Goal: Task Accomplishment & Management: Manage account settings

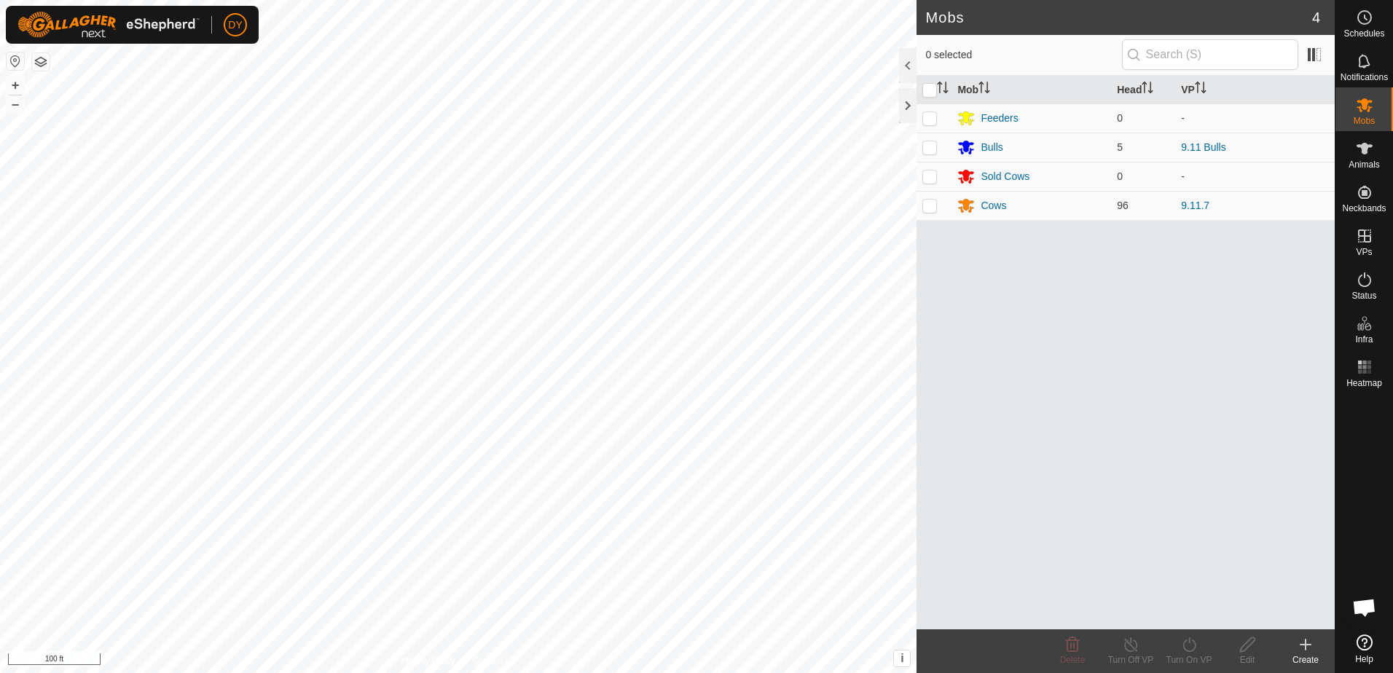
click at [979, 377] on div "Mobs 4 0 selected Mob Head VP Feeders 0 - Bulls 5 9.11 Bulls Sold Cows 0 - Cows…" at bounding box center [667, 336] width 1335 height 673
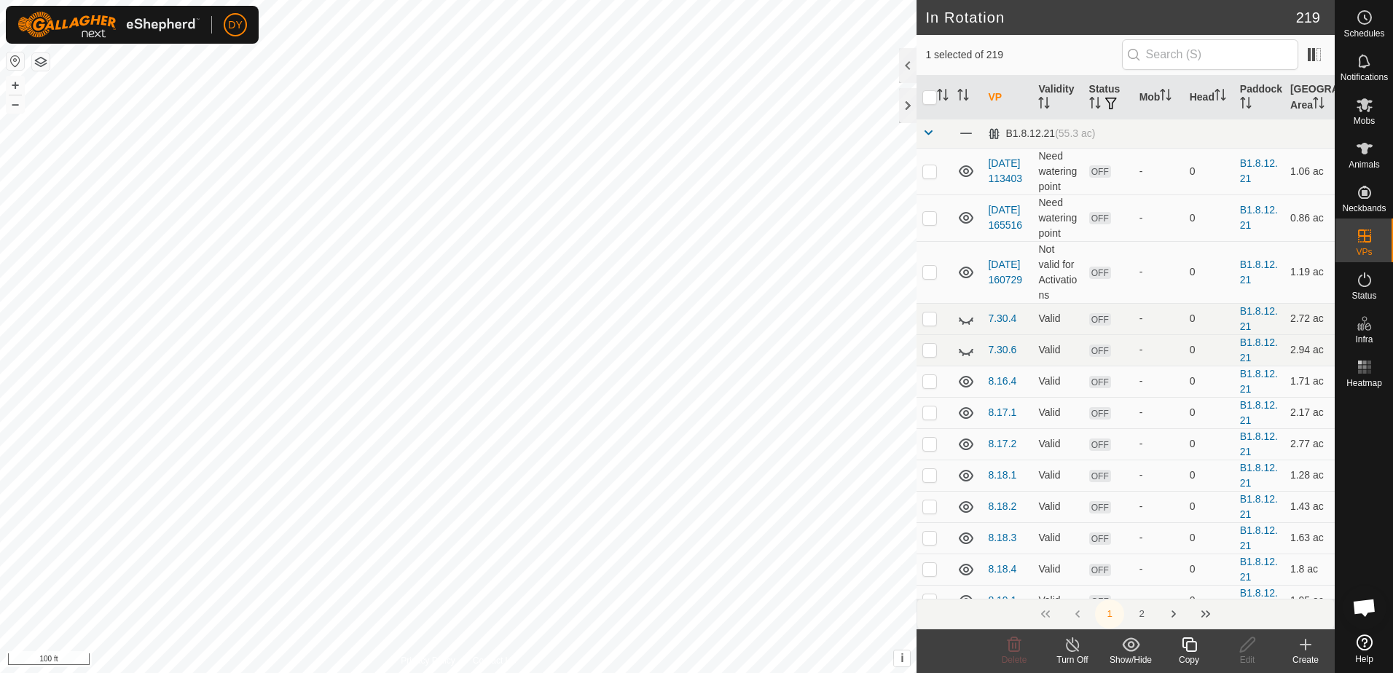
click at [1196, 645] on icon at bounding box center [1189, 645] width 15 height 15
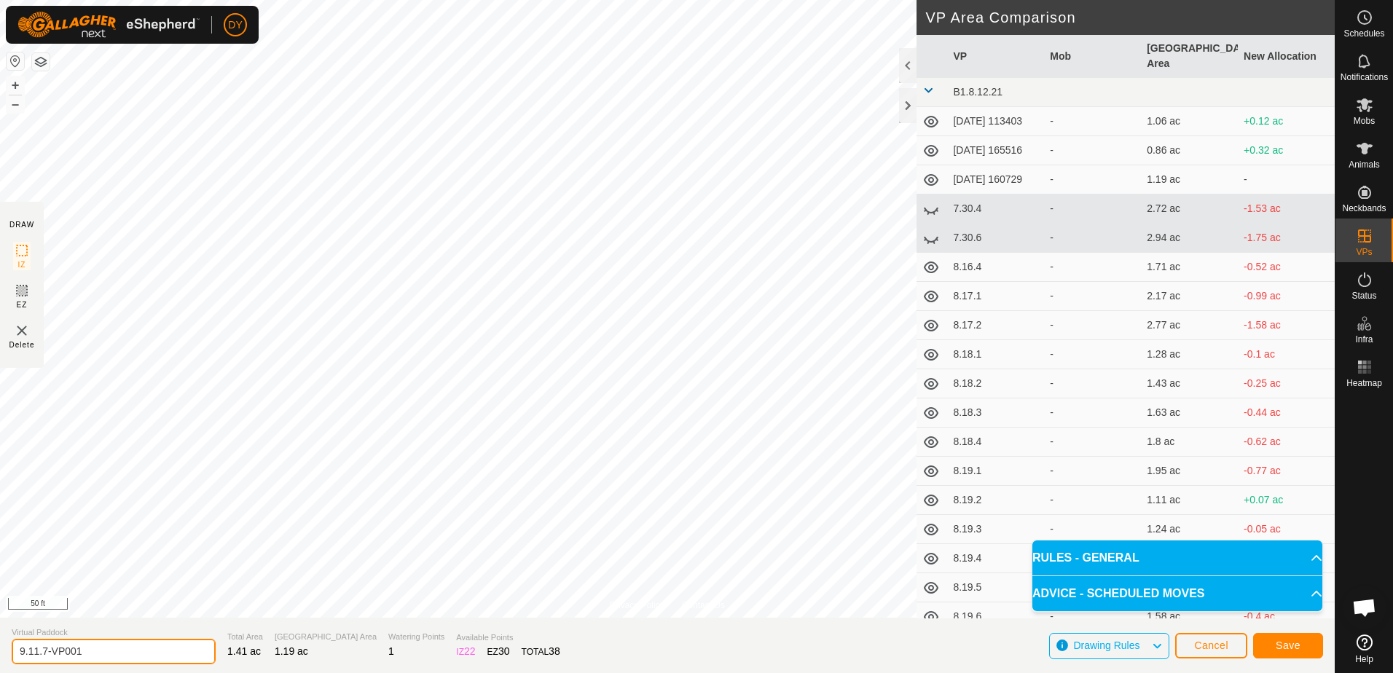
drag, startPoint x: 72, startPoint y: 651, endPoint x: 36, endPoint y: 652, distance: 36.4
click at [36, 652] on input "9.11.7-VP001" at bounding box center [114, 652] width 204 height 26
type input "9.12.1"
click at [1267, 643] on button "Save" at bounding box center [1288, 646] width 70 height 26
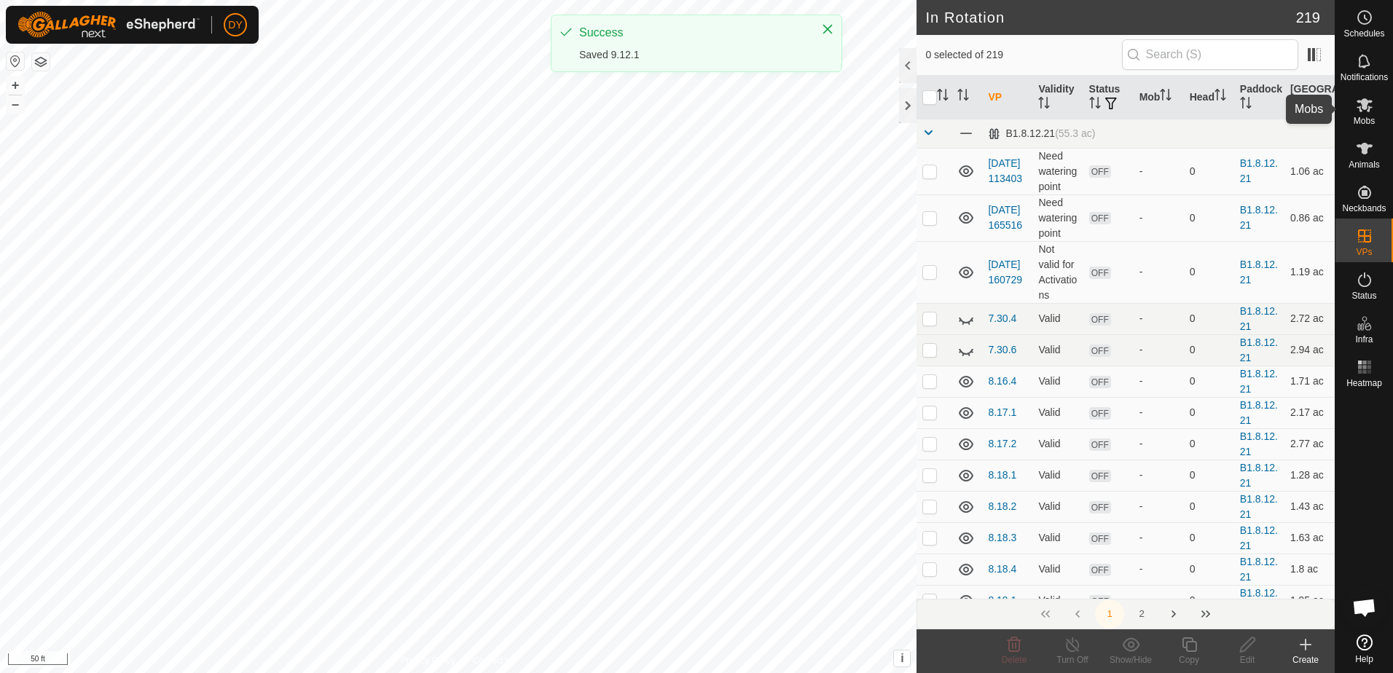
click at [1367, 114] on es-mob-svg-icon at bounding box center [1365, 104] width 26 height 23
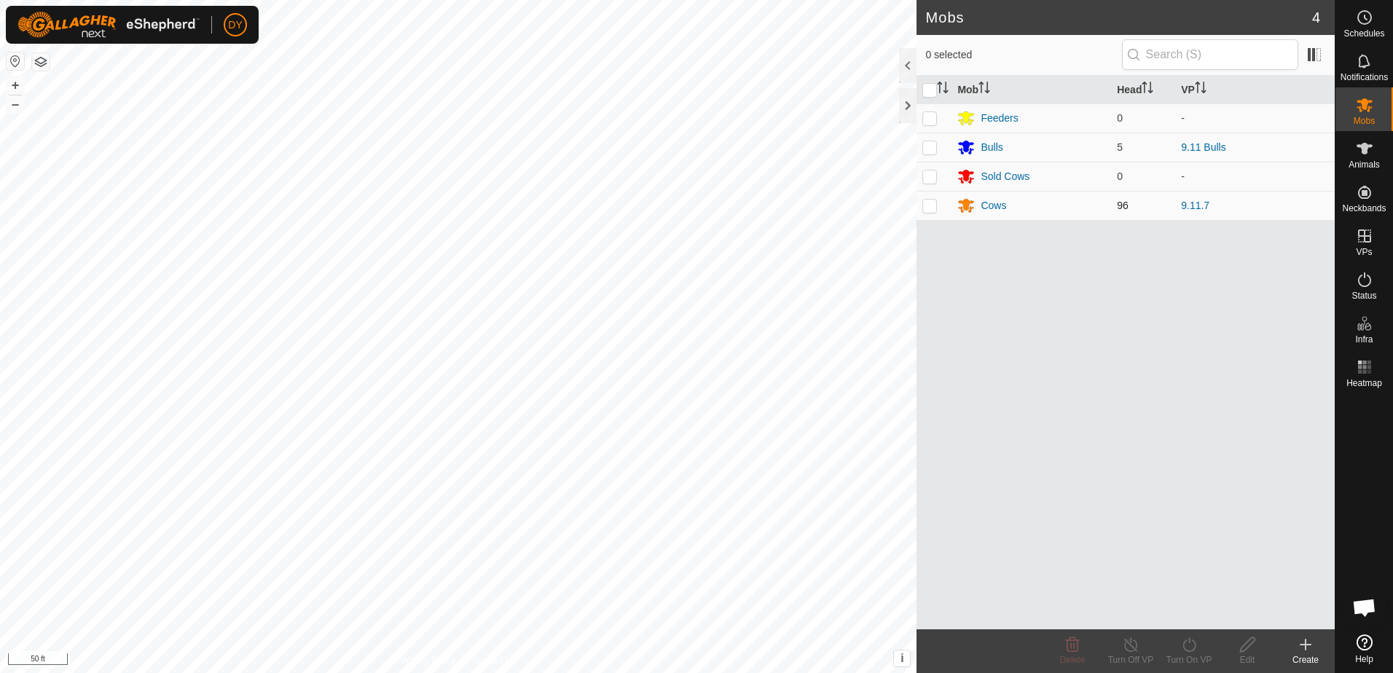
click at [935, 206] on p-checkbox at bounding box center [930, 206] width 15 height 12
checkbox input "true"
click at [1189, 646] on icon at bounding box center [1190, 644] width 18 height 17
click at [1186, 610] on link "Now" at bounding box center [1233, 612] width 144 height 29
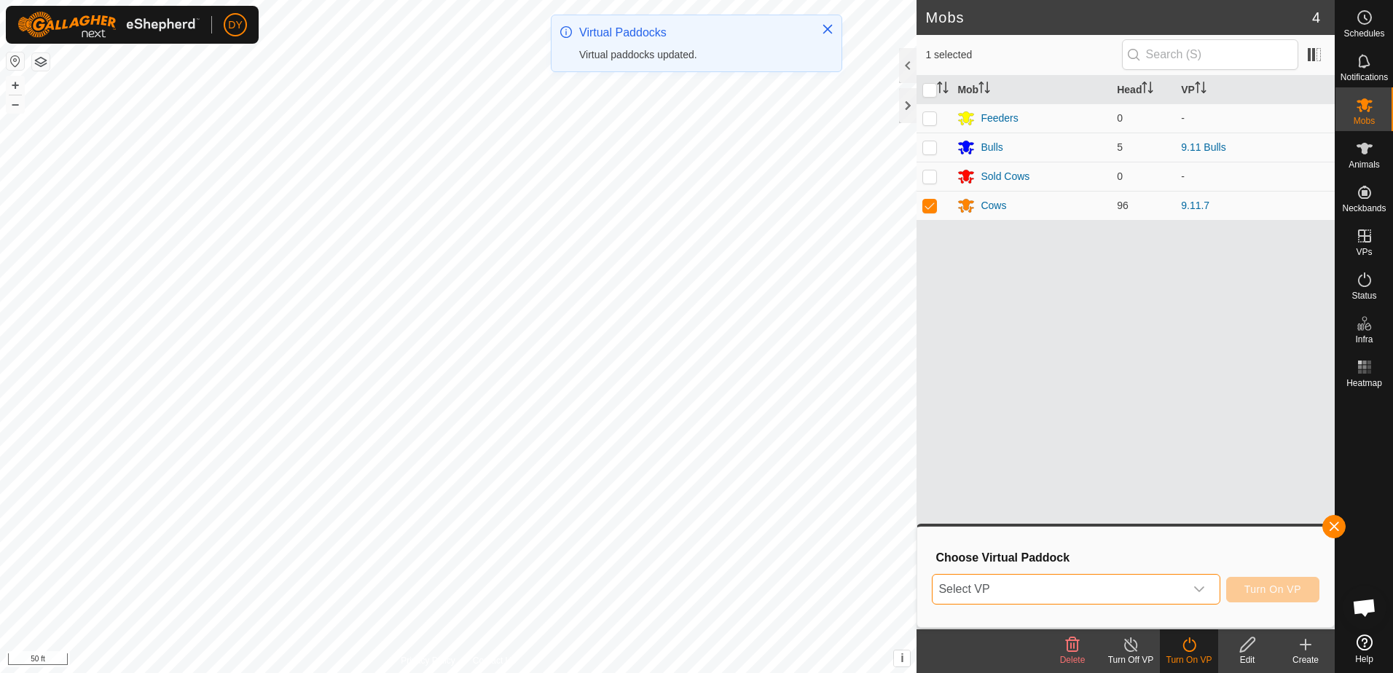
click at [1036, 587] on span "Select VP" at bounding box center [1058, 589] width 251 height 29
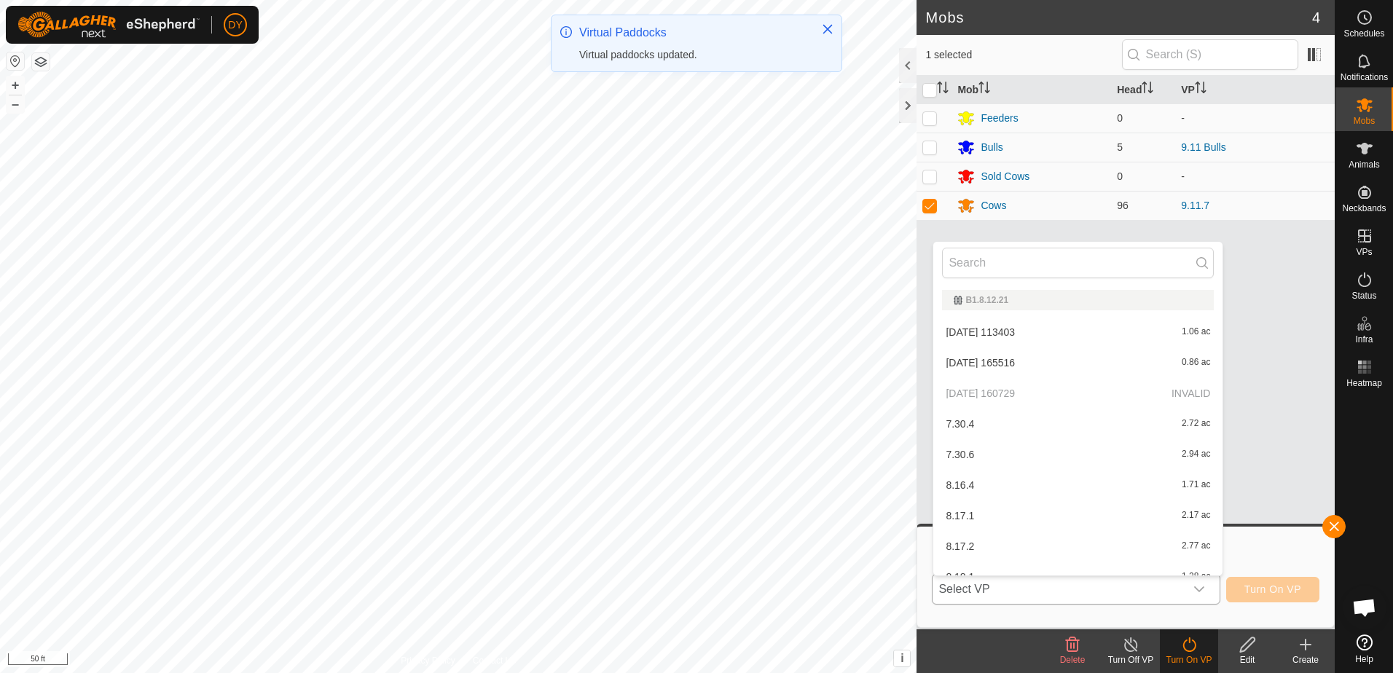
type input "1"
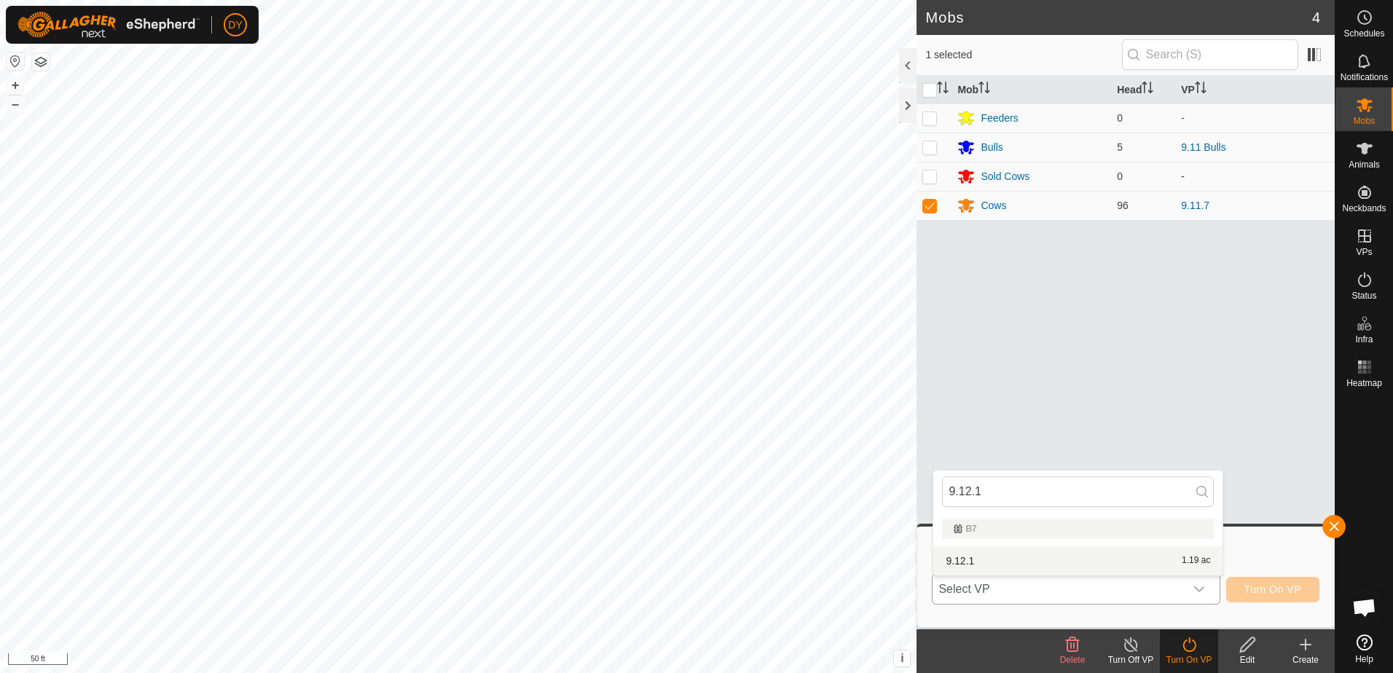
type input "9.12.1"
click at [965, 563] on li "9.12.1 1.19 ac" at bounding box center [1078, 561] width 289 height 29
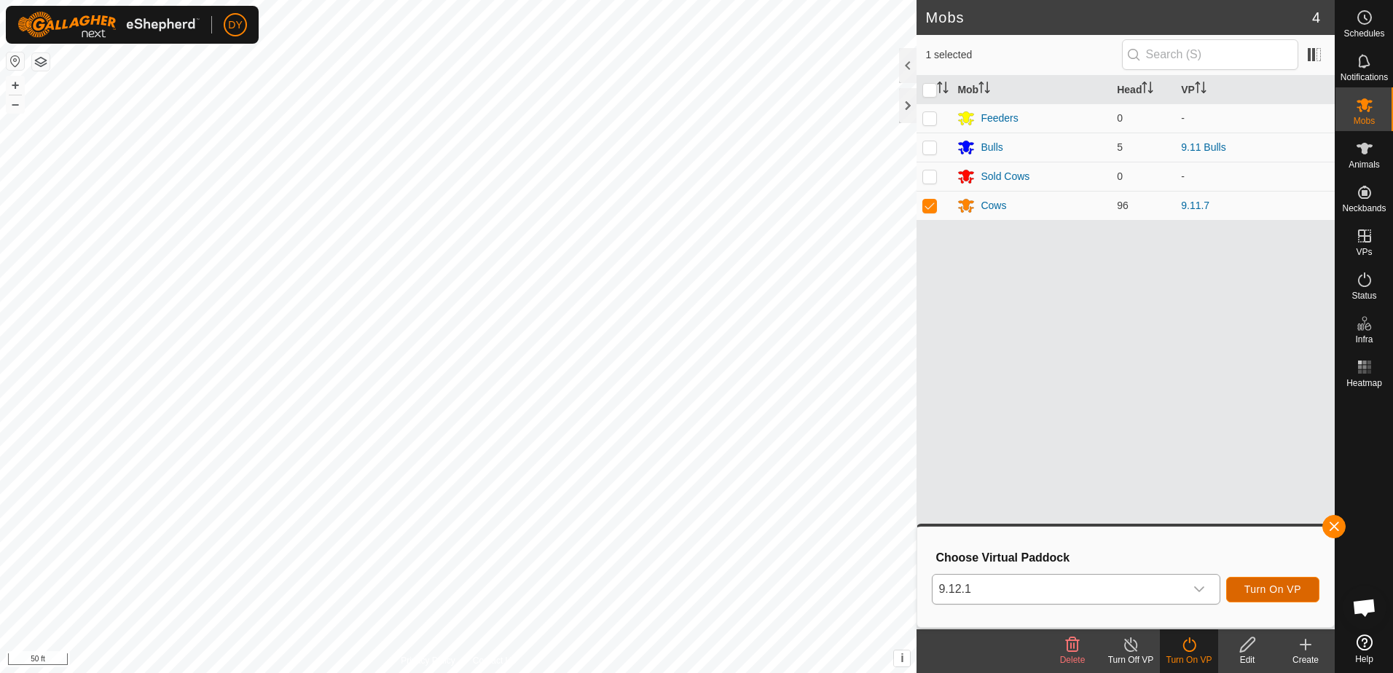
click at [1285, 602] on button "Turn On VP" at bounding box center [1272, 590] width 93 height 26
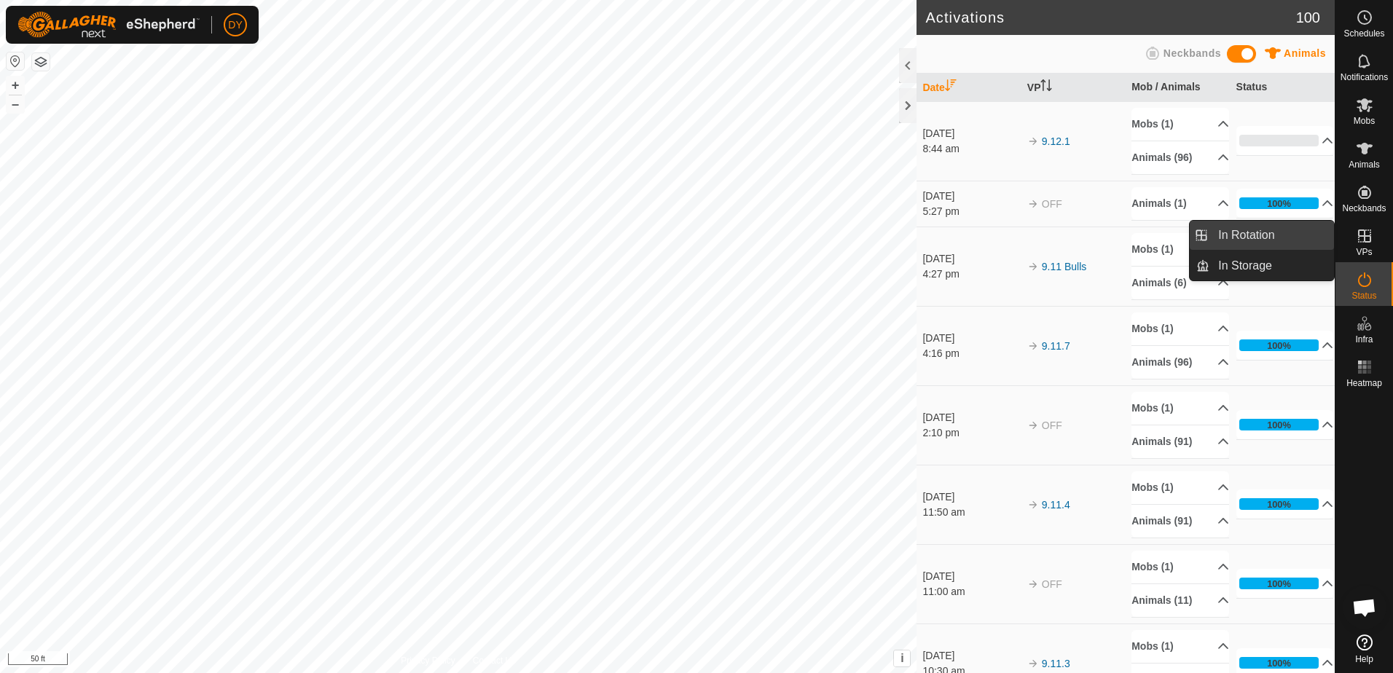
click at [1271, 237] on link "In Rotation" at bounding box center [1272, 235] width 125 height 29
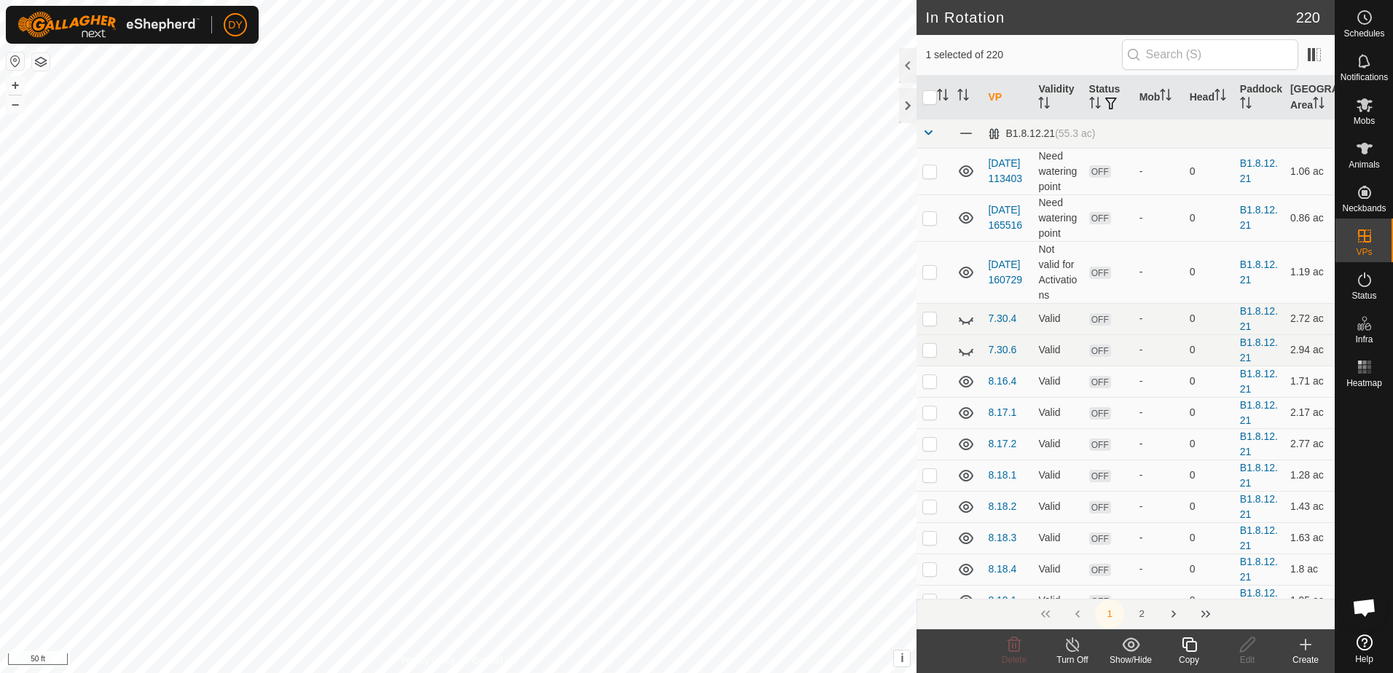
click at [1304, 646] on icon at bounding box center [1305, 644] width 17 height 17
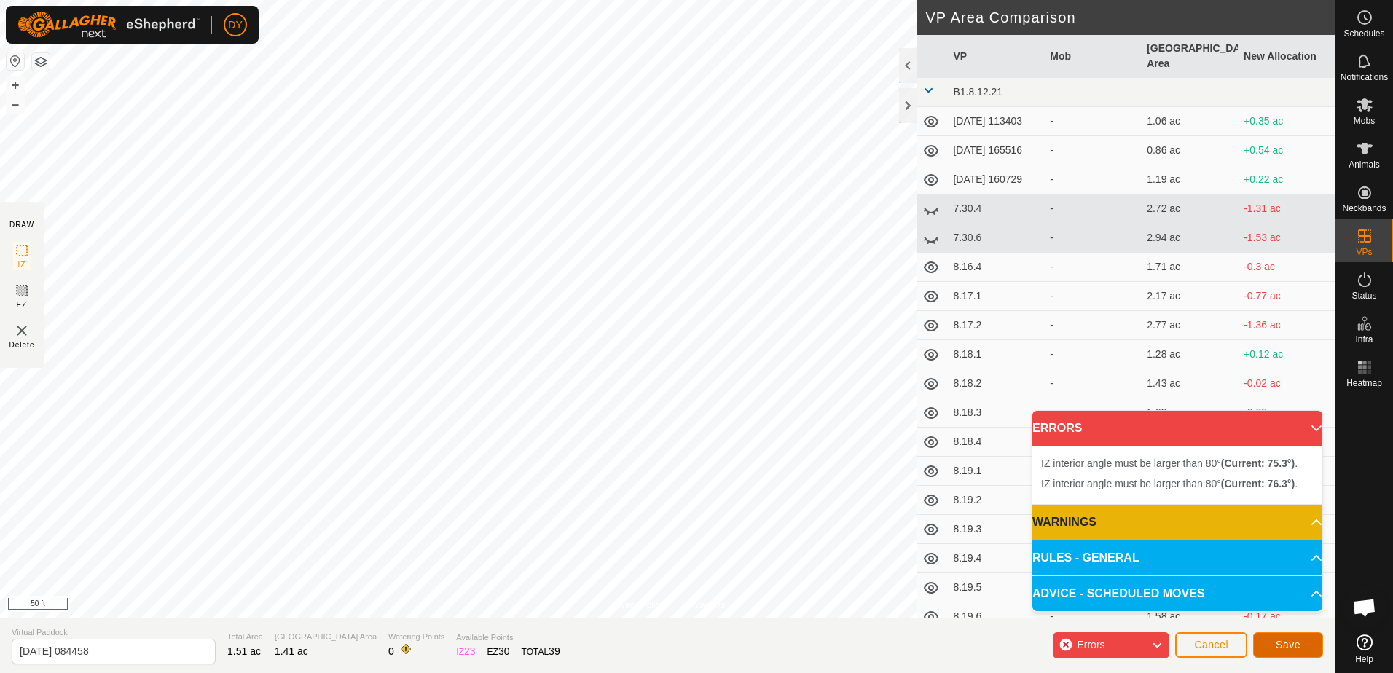
click at [1302, 643] on button "Save" at bounding box center [1288, 646] width 70 height 26
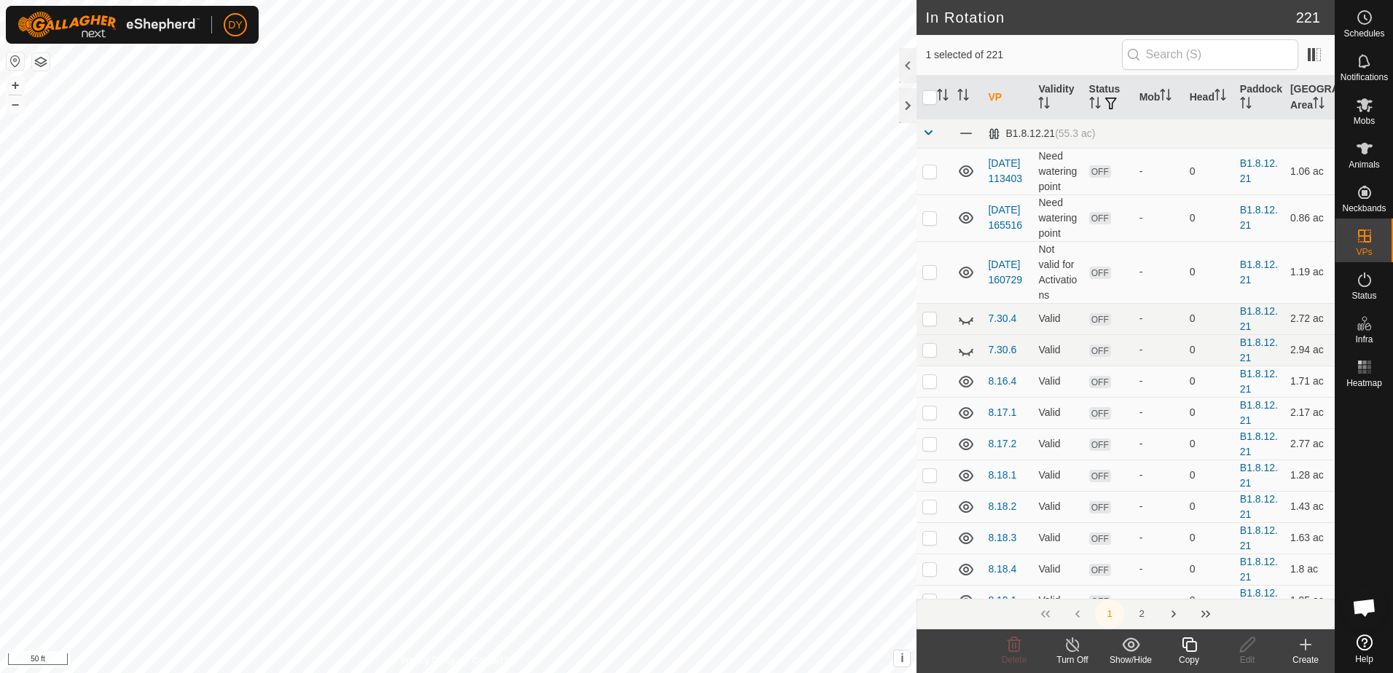
click at [1184, 653] on icon at bounding box center [1190, 644] width 18 height 17
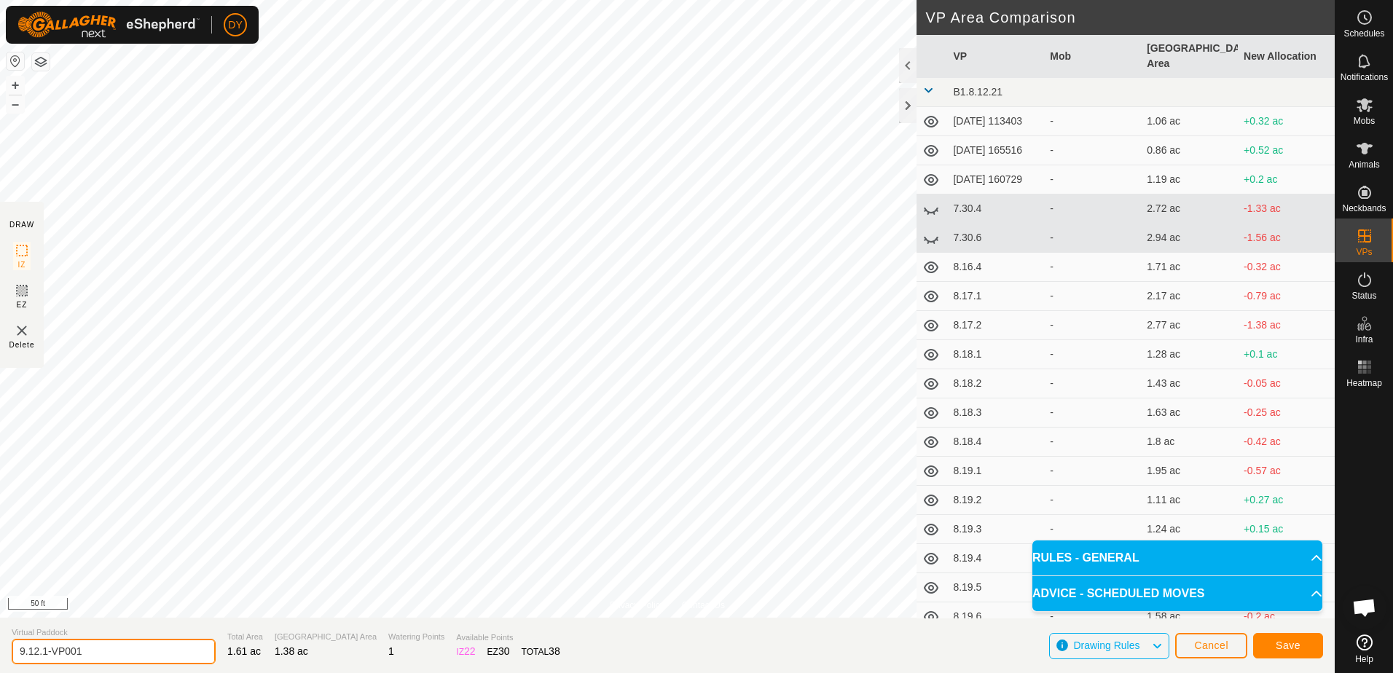
drag, startPoint x: 106, startPoint y: 648, endPoint x: 44, endPoint y: 655, distance: 63.1
click at [44, 655] on input "9.12.1-VP001" at bounding box center [114, 652] width 204 height 26
type input "9.12.2"
click at [1292, 648] on span "Save" at bounding box center [1288, 646] width 25 height 12
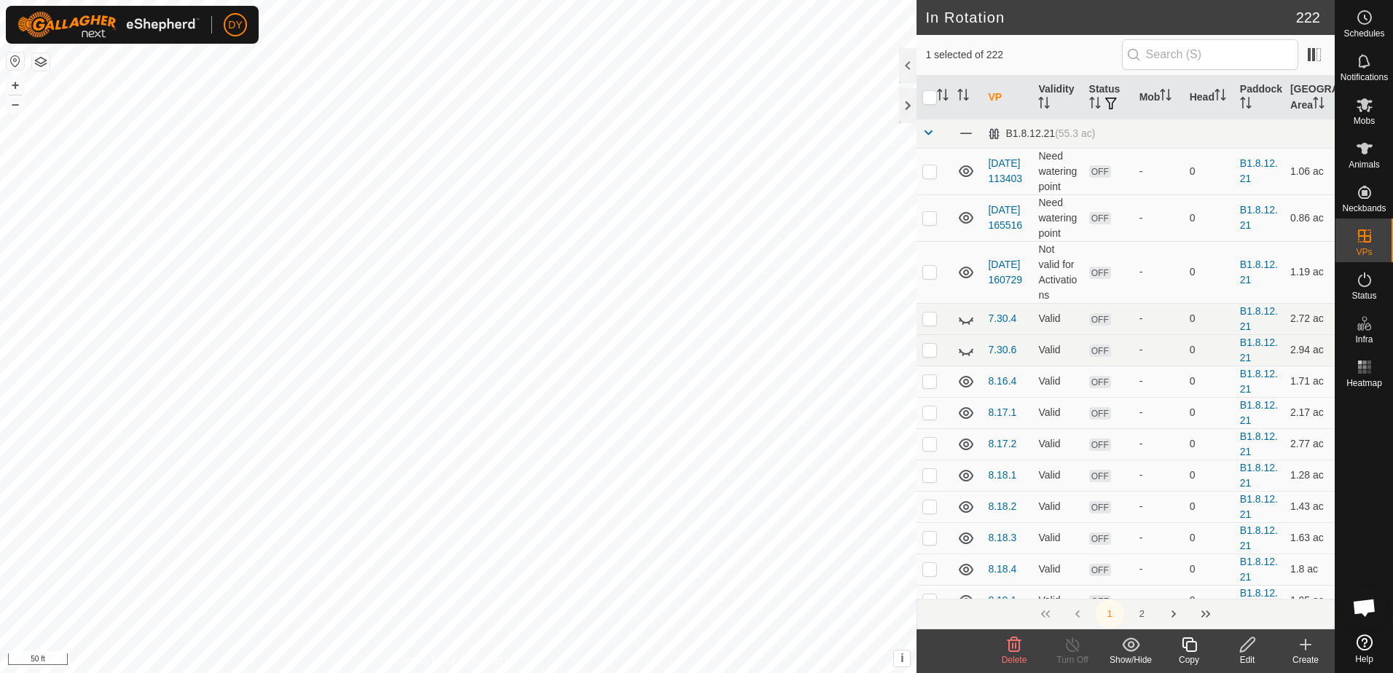
click at [1186, 645] on icon at bounding box center [1189, 645] width 15 height 15
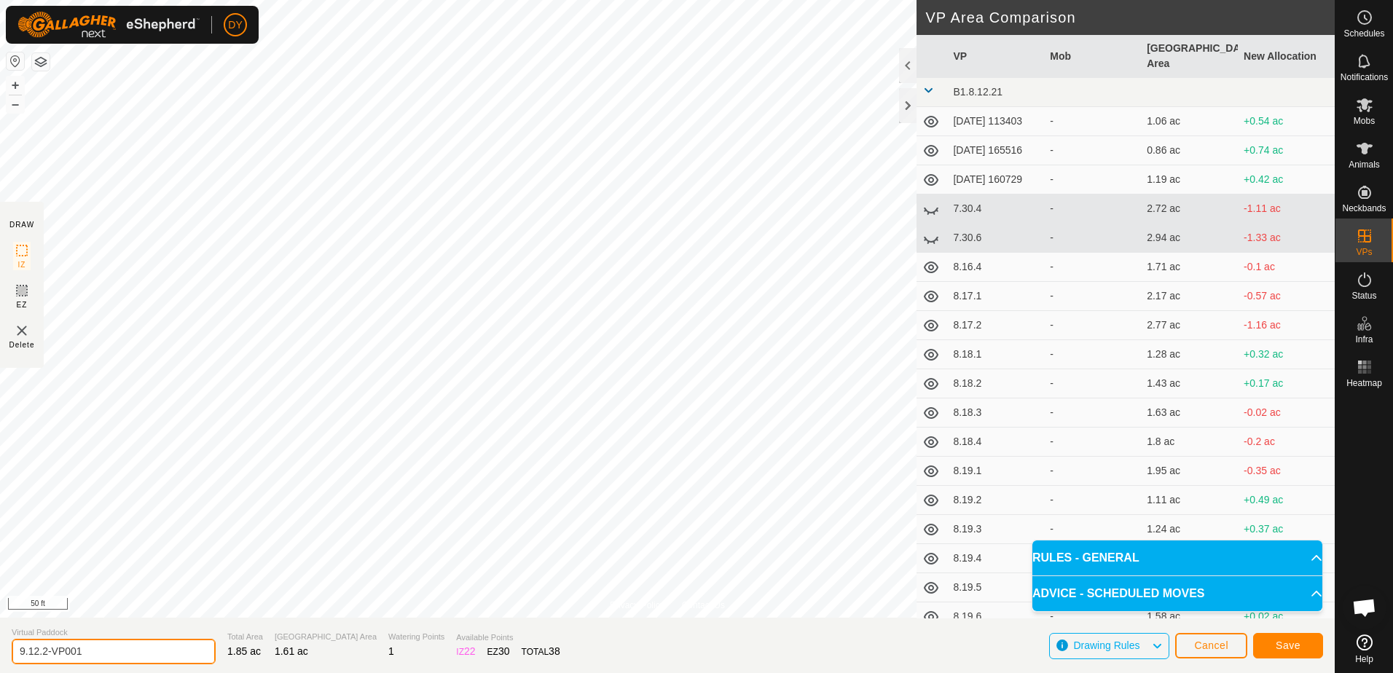
drag, startPoint x: 75, startPoint y: 655, endPoint x: 42, endPoint y: 657, distance: 32.8
click at [42, 657] on input "9.12.2-VP001" at bounding box center [114, 652] width 204 height 26
type input "9.12.3"
click at [1311, 648] on button "Save" at bounding box center [1288, 646] width 70 height 26
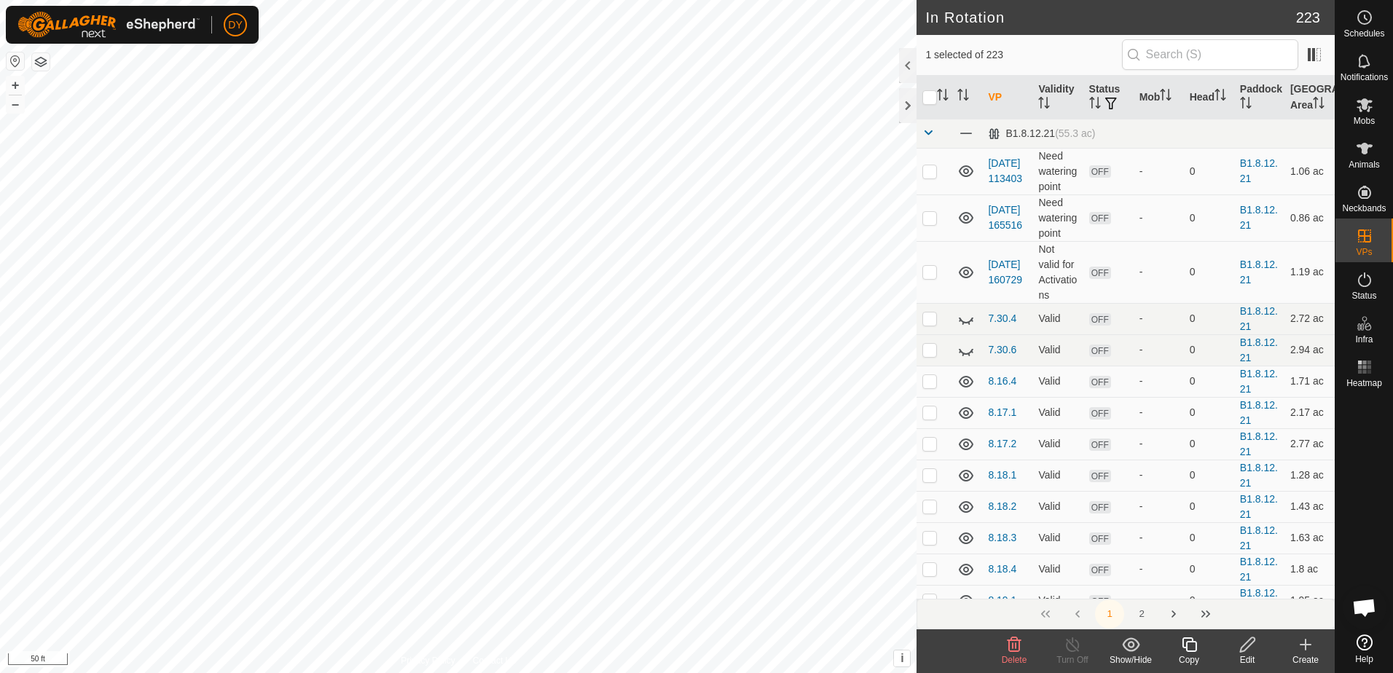
click at [1188, 646] on icon at bounding box center [1190, 644] width 18 height 17
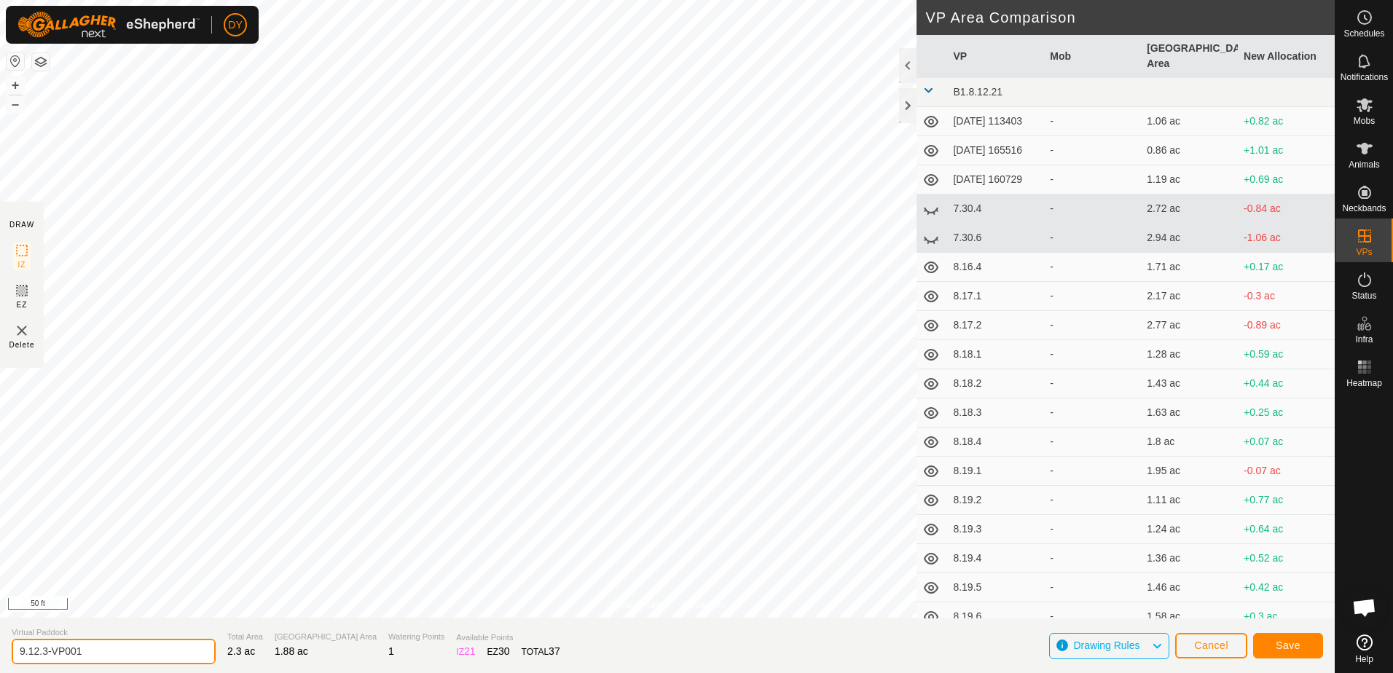
drag, startPoint x: 128, startPoint y: 658, endPoint x: 44, endPoint y: 653, distance: 84.0
click at [44, 653] on input "9.12.3-VP001" at bounding box center [114, 652] width 204 height 26
type input "9.12.4"
click at [1312, 646] on button "Save" at bounding box center [1288, 646] width 70 height 26
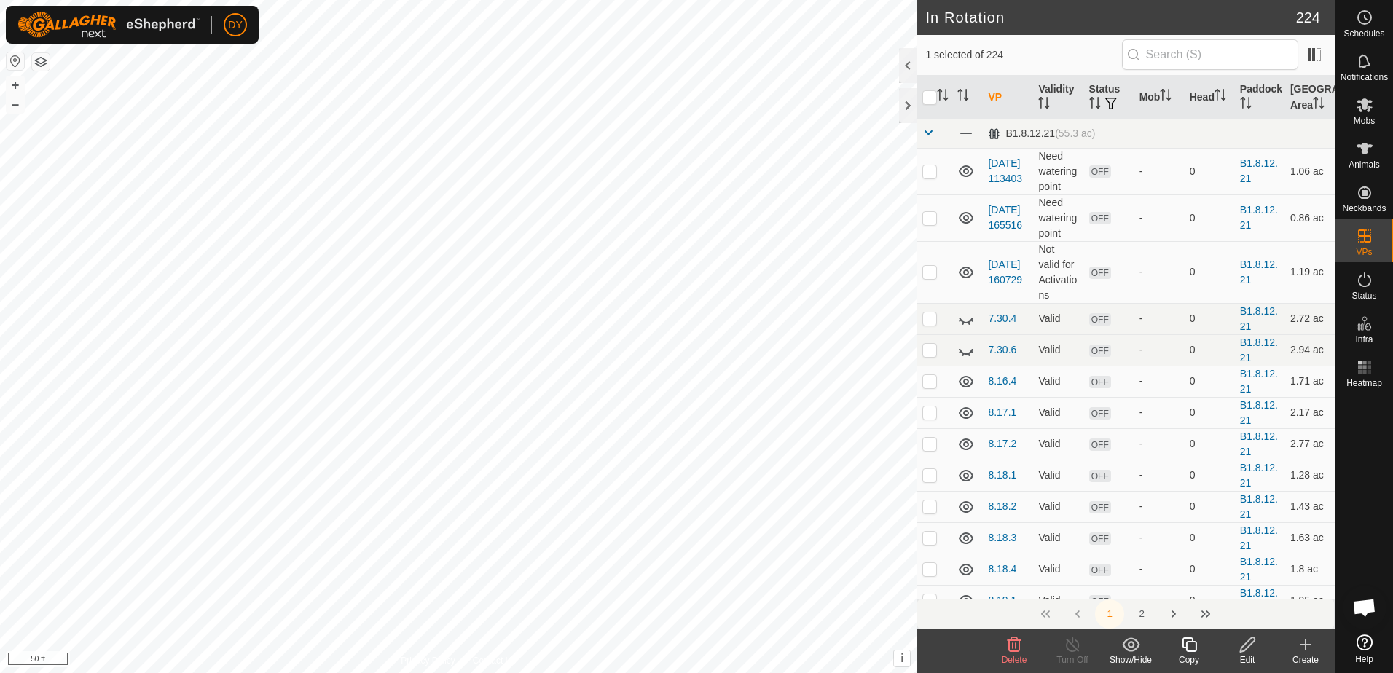
click at [1191, 648] on icon at bounding box center [1190, 644] width 18 height 17
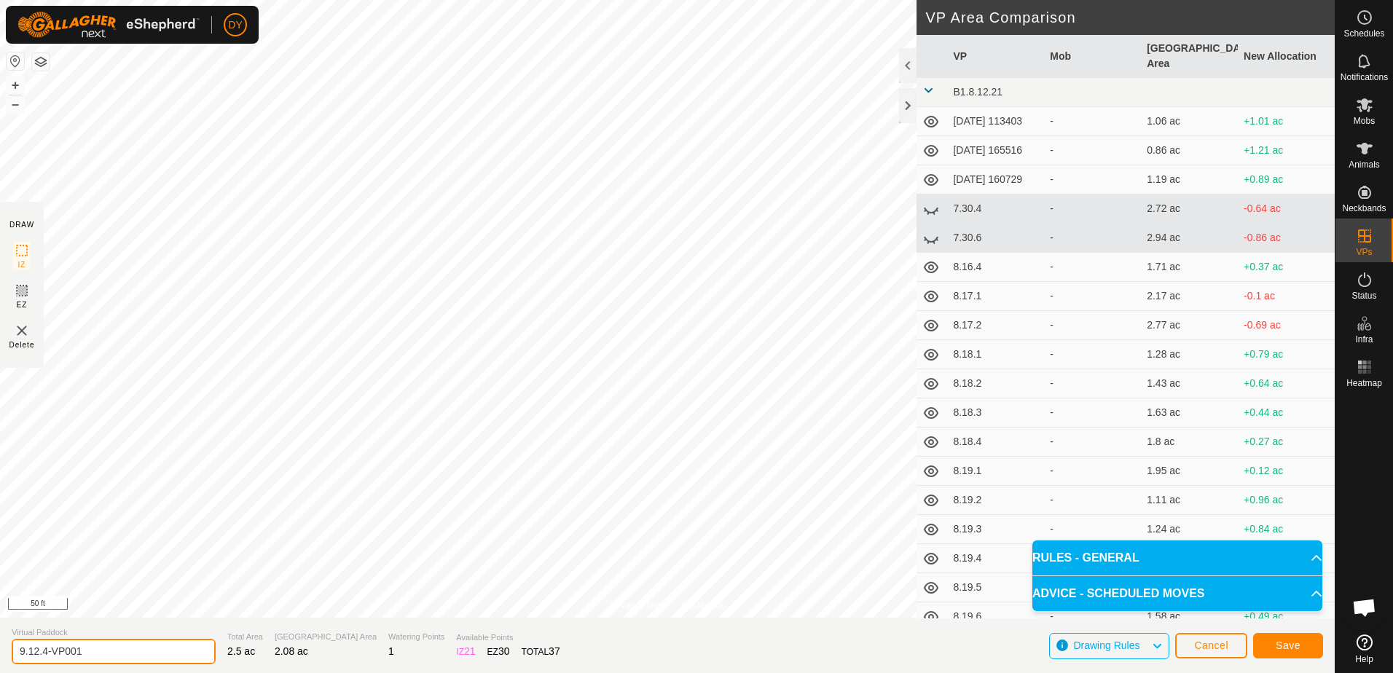
drag, startPoint x: 97, startPoint y: 652, endPoint x: 39, endPoint y: 657, distance: 57.7
click at [39, 657] on input "9.12.4-VP001" at bounding box center [114, 652] width 204 height 26
type input "9.12.5"
click at [1288, 638] on button "Save" at bounding box center [1288, 646] width 70 height 26
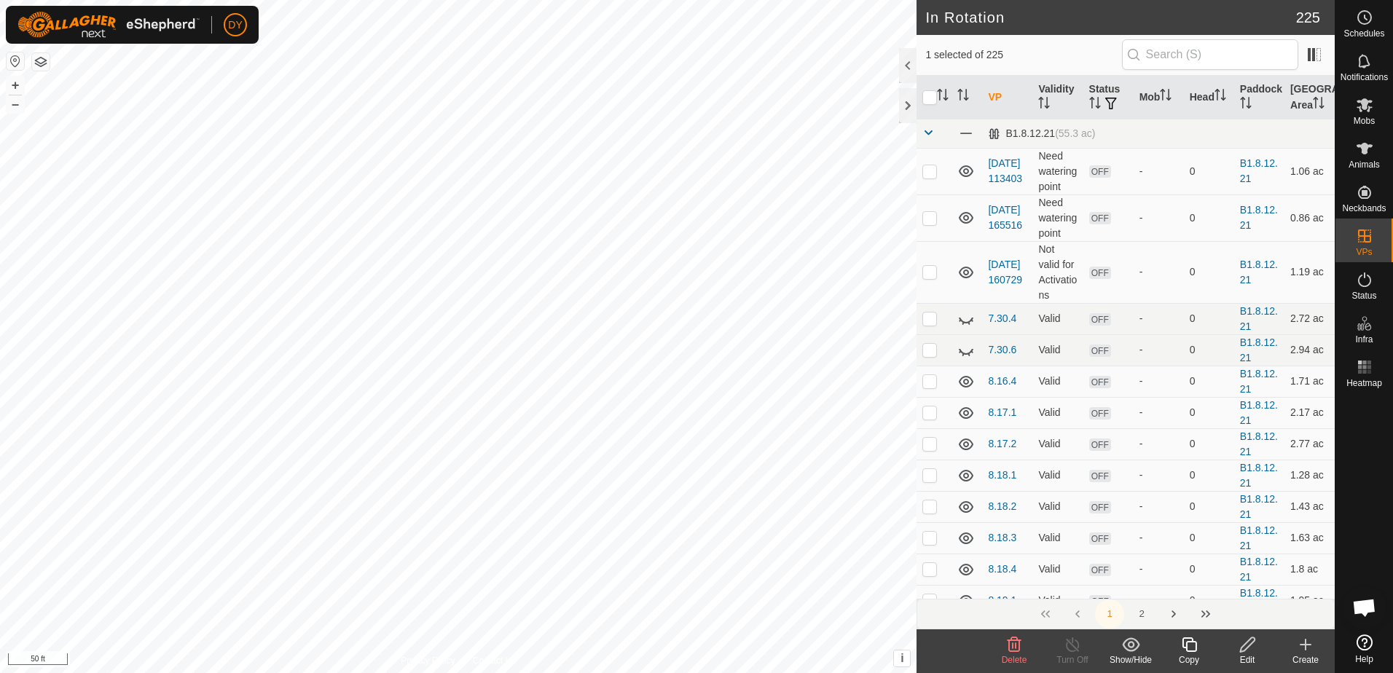
click at [1193, 646] on icon at bounding box center [1190, 644] width 18 height 17
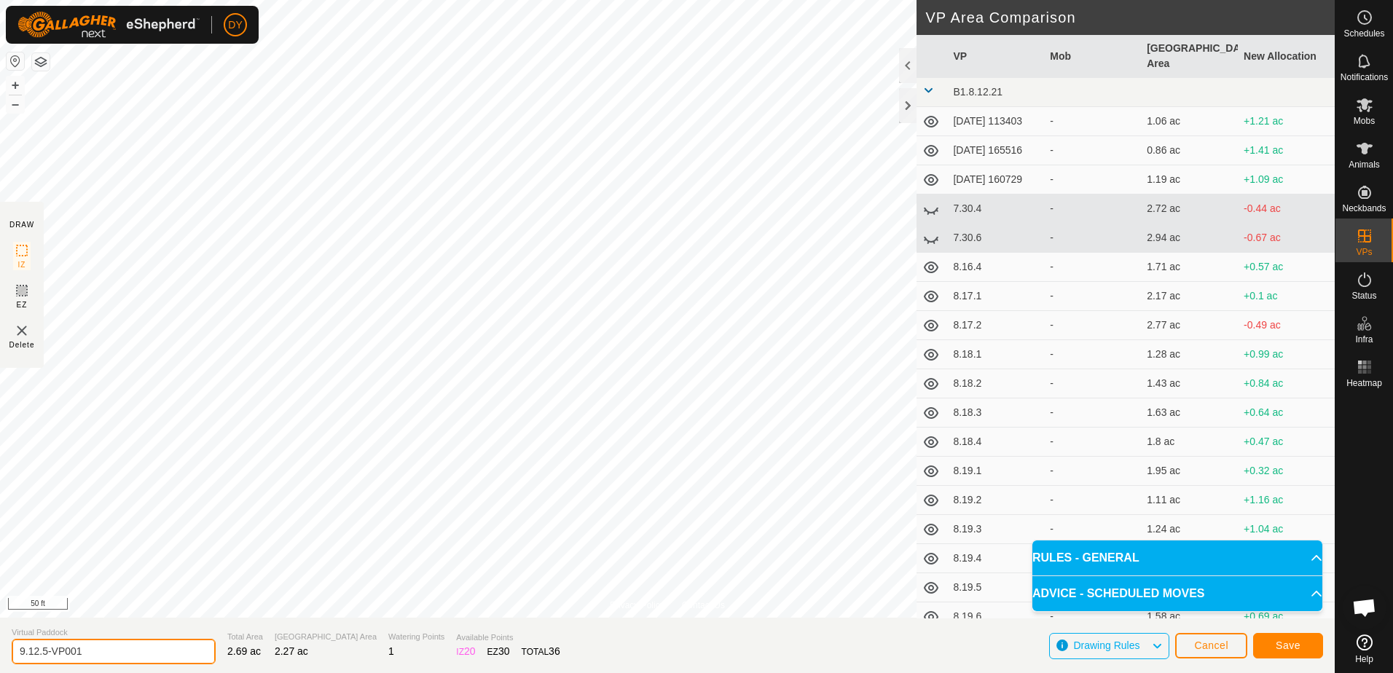
drag, startPoint x: 65, startPoint y: 649, endPoint x: 44, endPoint y: 648, distance: 20.5
click at [44, 648] on input "9.12.5-VP001" at bounding box center [114, 652] width 204 height 26
type input "9.12.6"
click at [1262, 649] on button "Save" at bounding box center [1288, 646] width 70 height 26
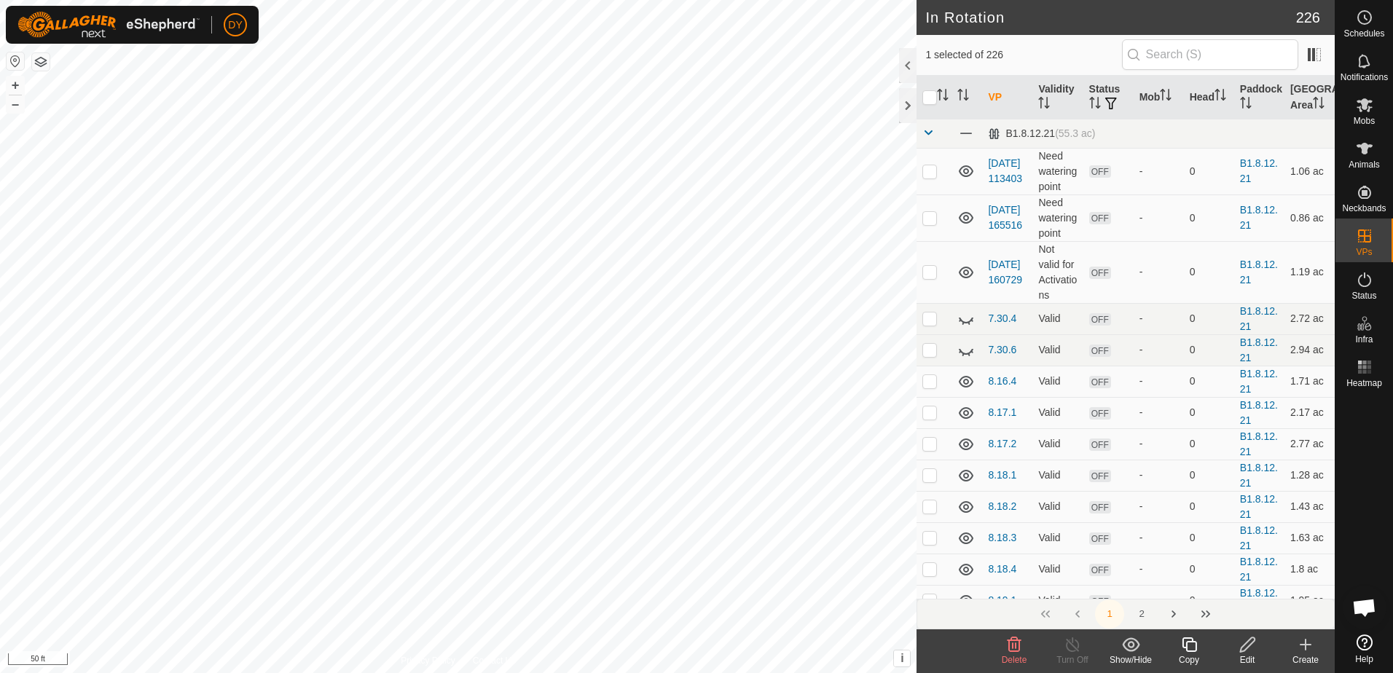
click at [1187, 646] on icon at bounding box center [1189, 645] width 15 height 15
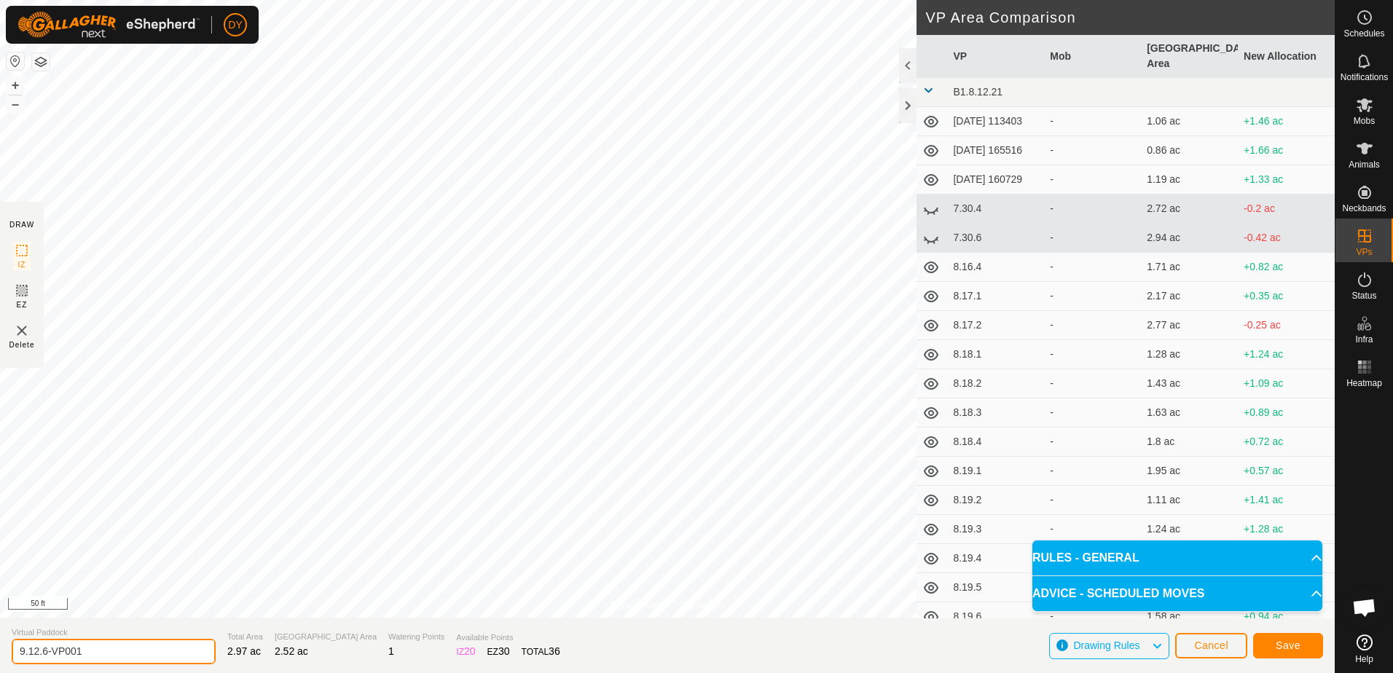
drag, startPoint x: 108, startPoint y: 650, endPoint x: 43, endPoint y: 651, distance: 64.9
click at [43, 651] on input "9.12.6-VP001" at bounding box center [114, 652] width 204 height 26
type input "9.12.7"
click at [1261, 642] on button "Save" at bounding box center [1288, 646] width 70 height 26
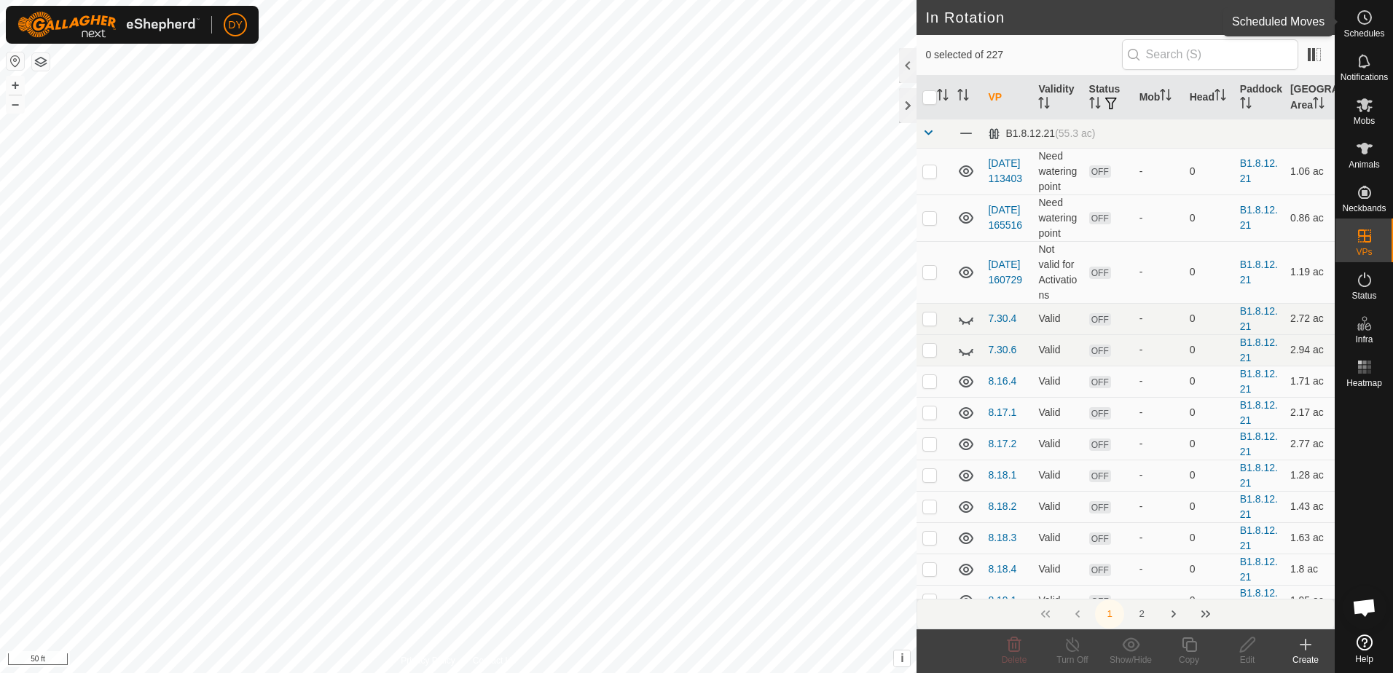
click at [1374, 26] on es-schedule-vp-svg-icon at bounding box center [1365, 17] width 26 height 23
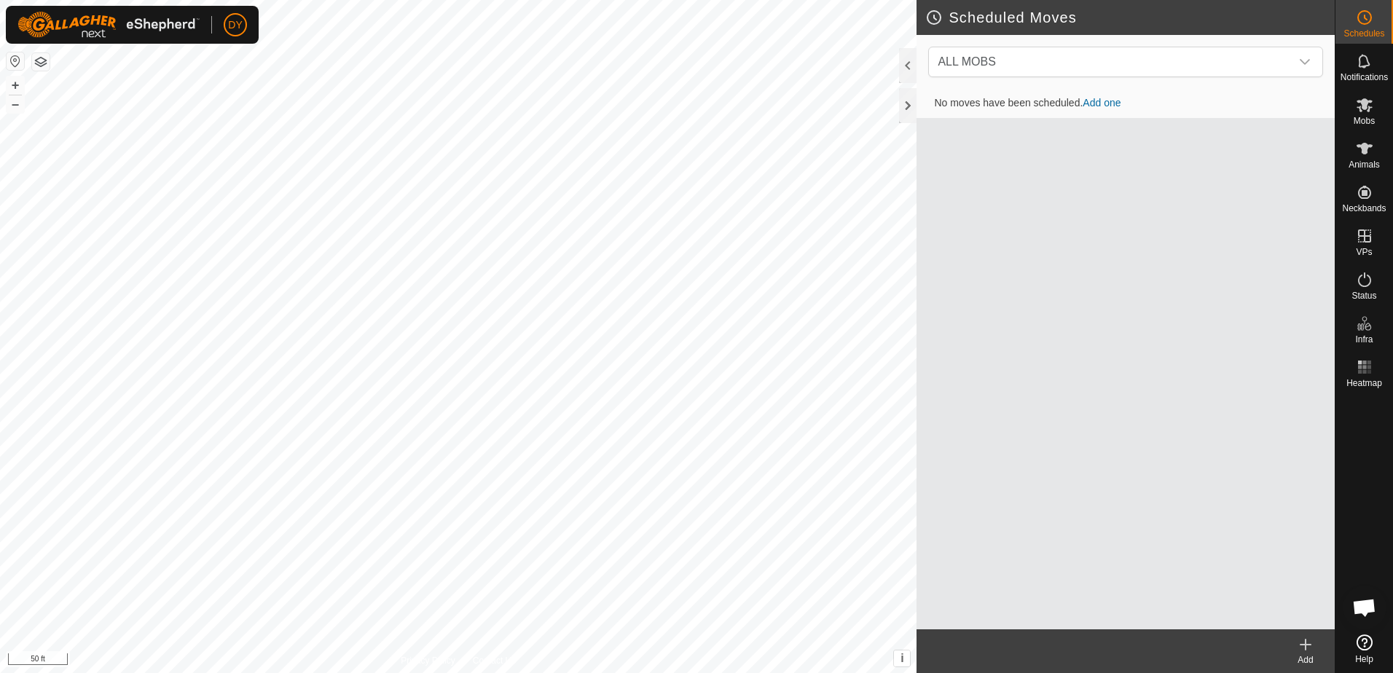
click at [1304, 649] on icon at bounding box center [1305, 644] width 17 height 17
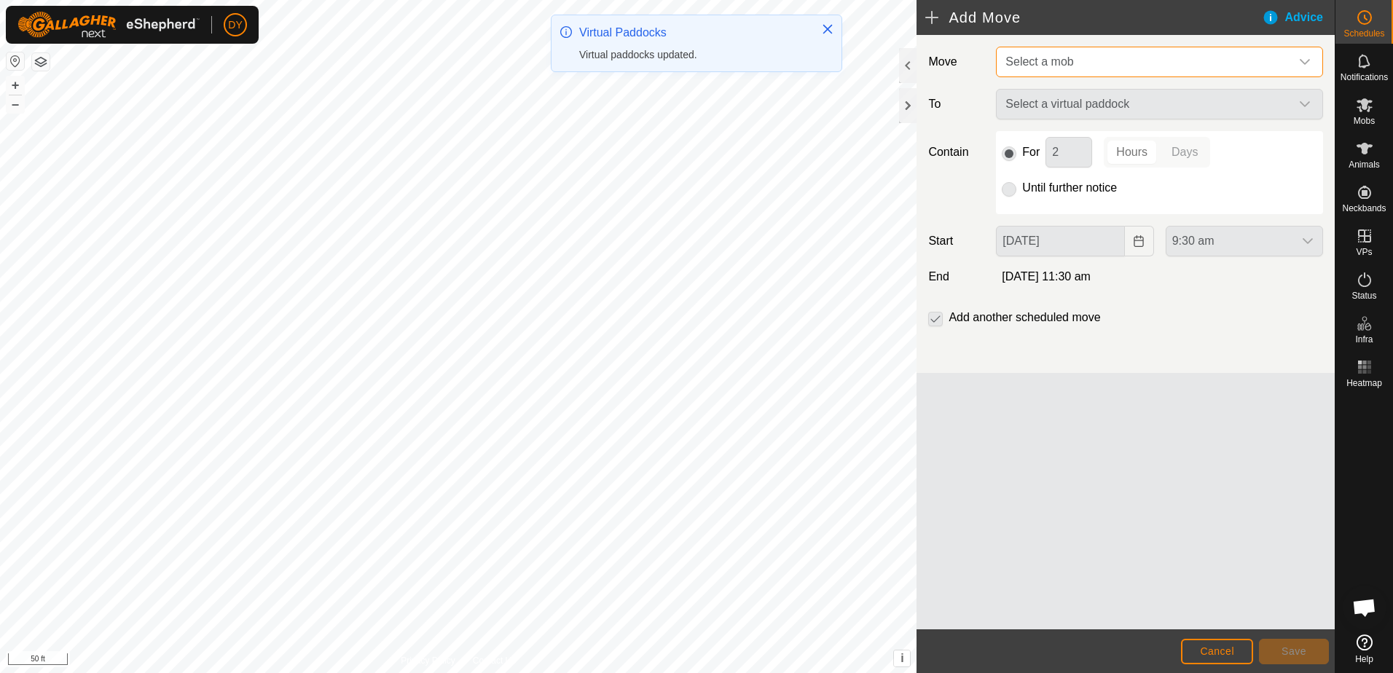
click at [1016, 68] on span "Select a mob" at bounding box center [1040, 61] width 68 height 12
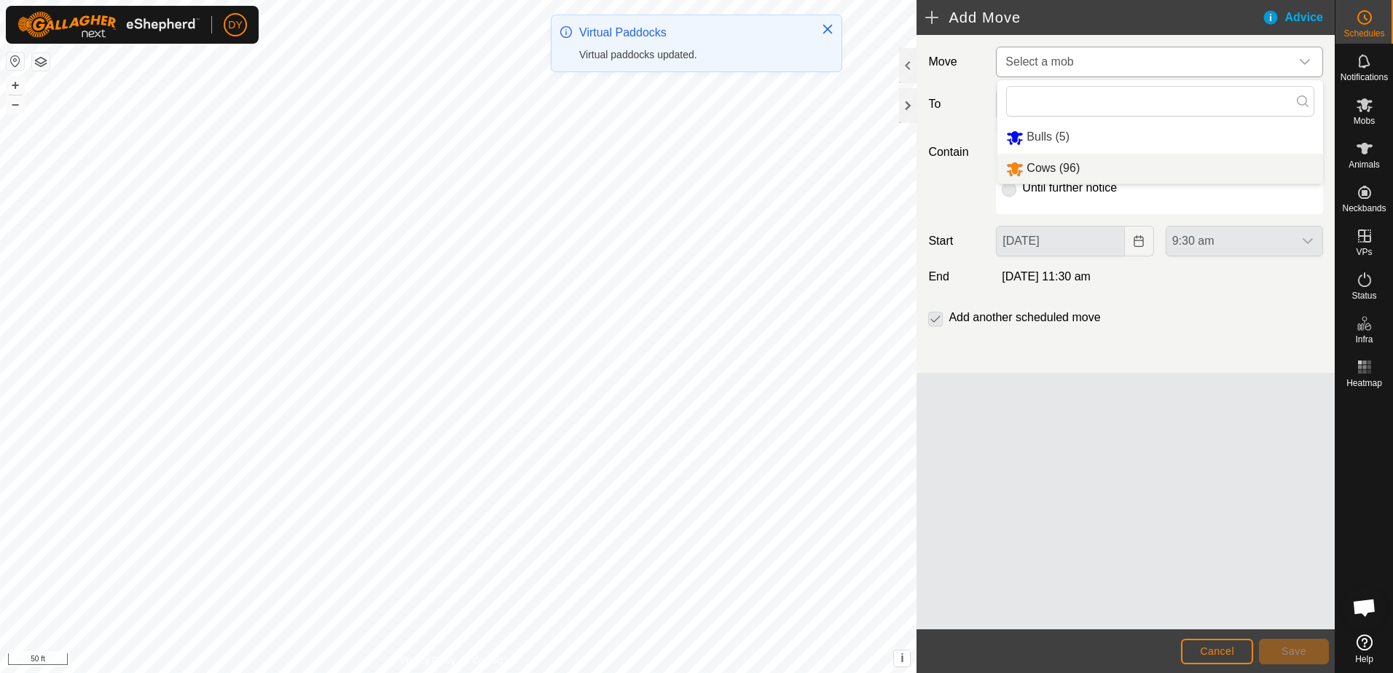
click at [1040, 168] on li "Cows (96)" at bounding box center [1161, 169] width 326 height 30
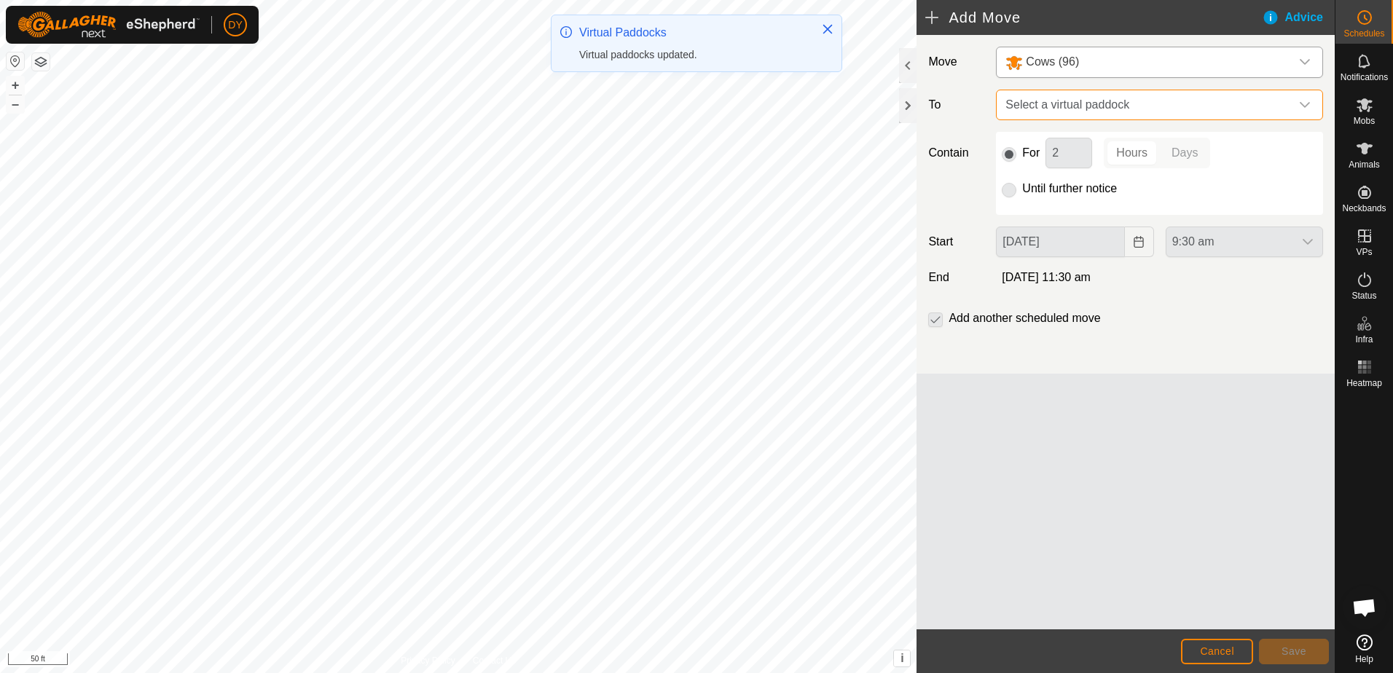
click at [1033, 106] on span "Select a virtual paddock" at bounding box center [1145, 104] width 291 height 29
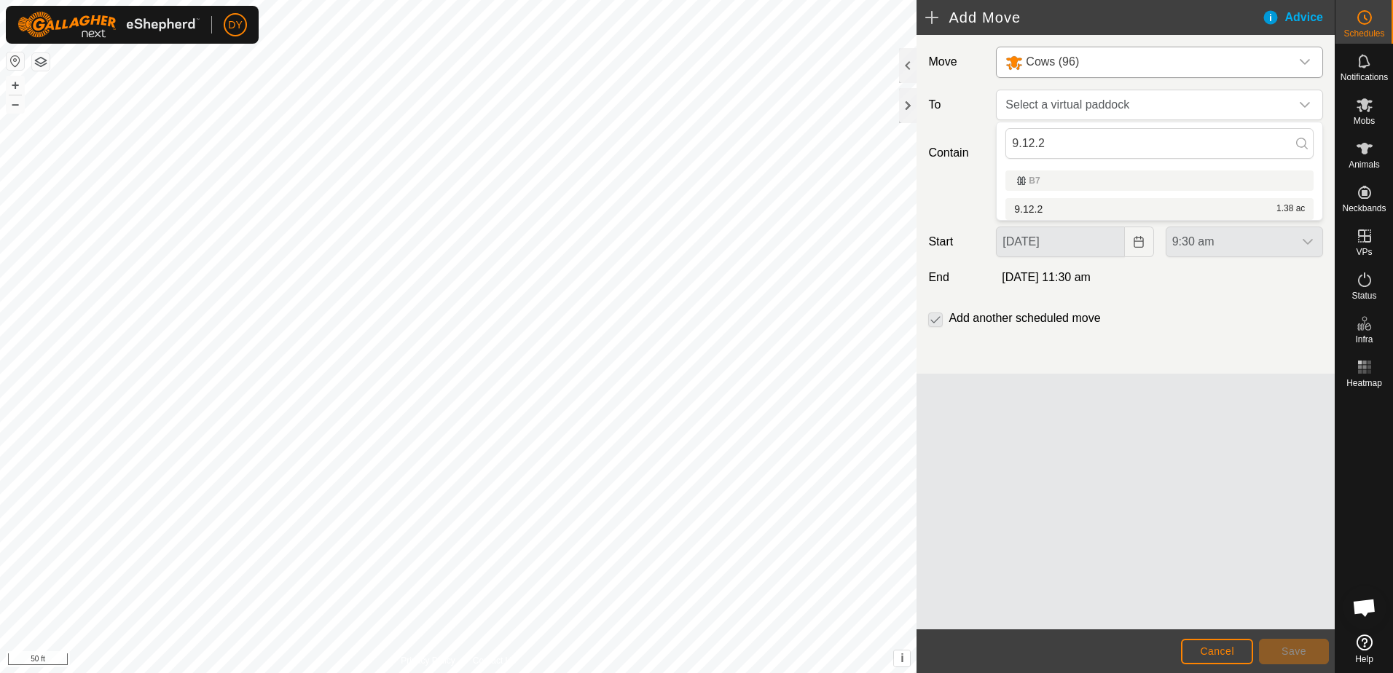
type input "9.12.2"
click at [1036, 203] on li "9.12.2 1.38 ac" at bounding box center [1160, 209] width 308 height 22
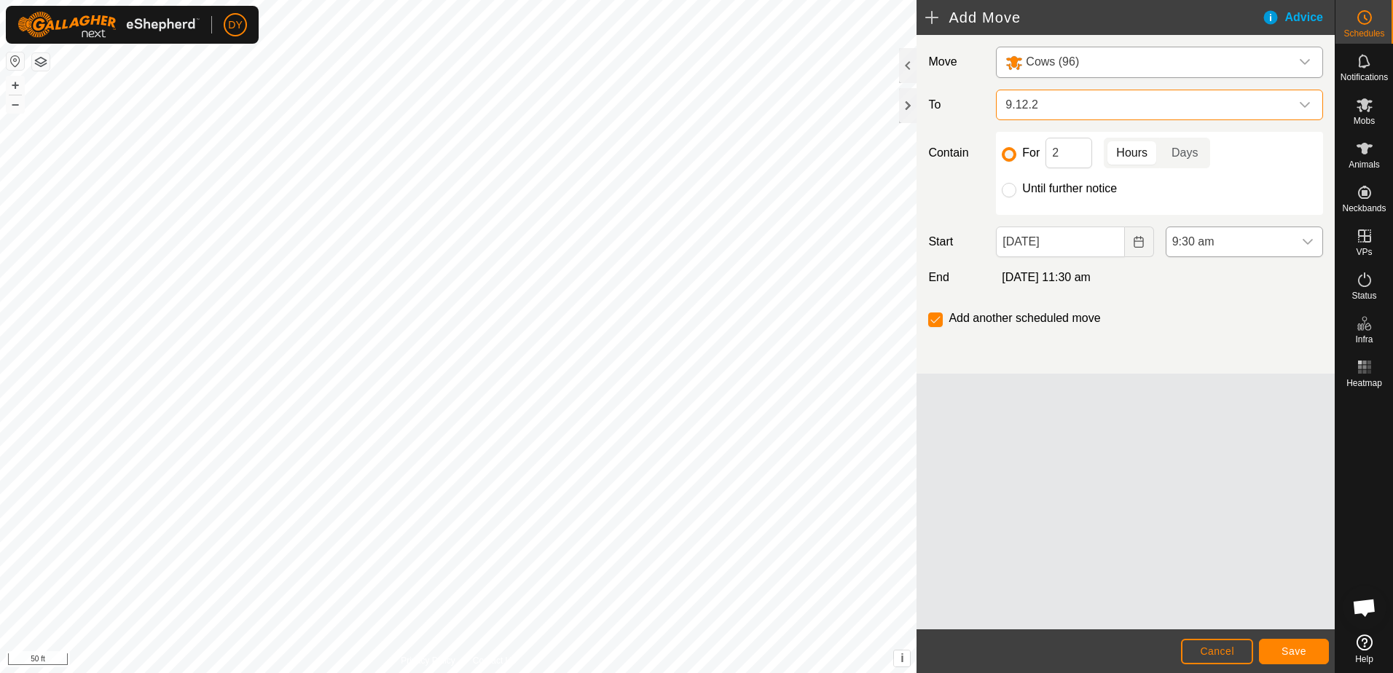
click at [1304, 243] on icon "dropdown trigger" at bounding box center [1308, 242] width 12 height 12
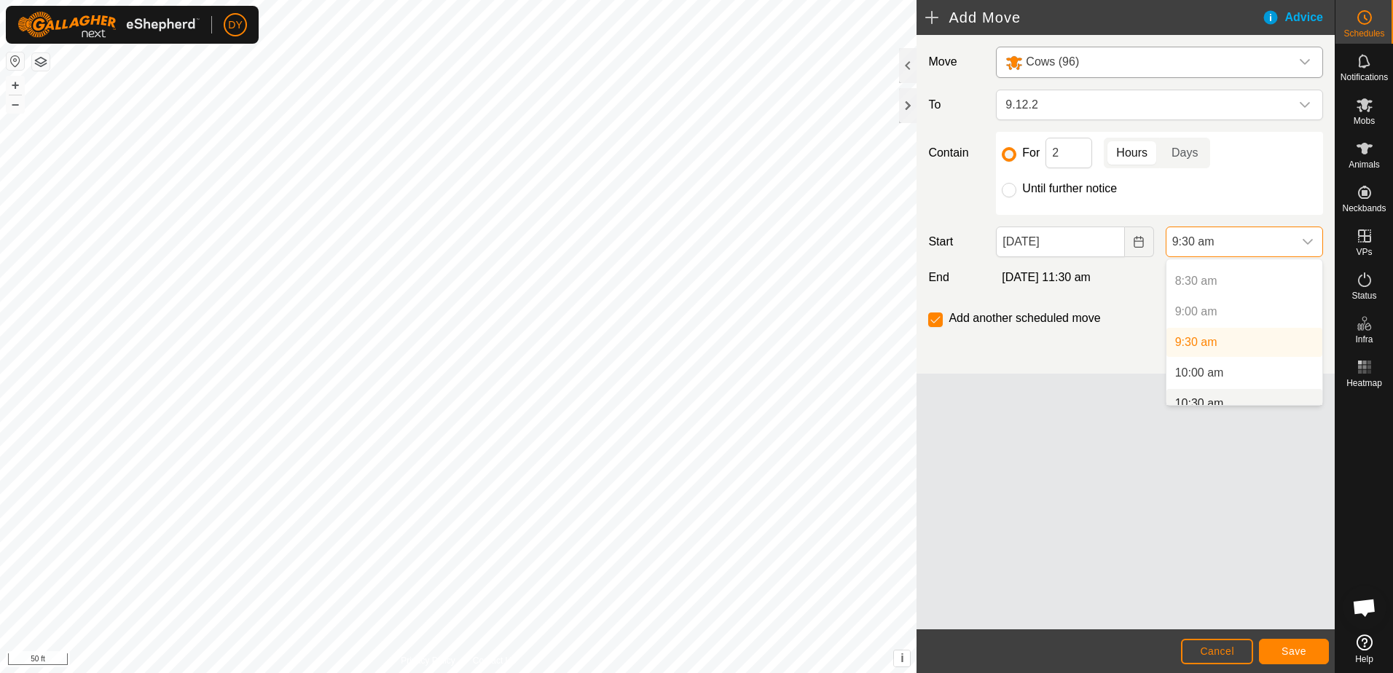
scroll to position [538, 0]
click at [1223, 372] on li "10:30 am" at bounding box center [1245, 378] width 156 height 29
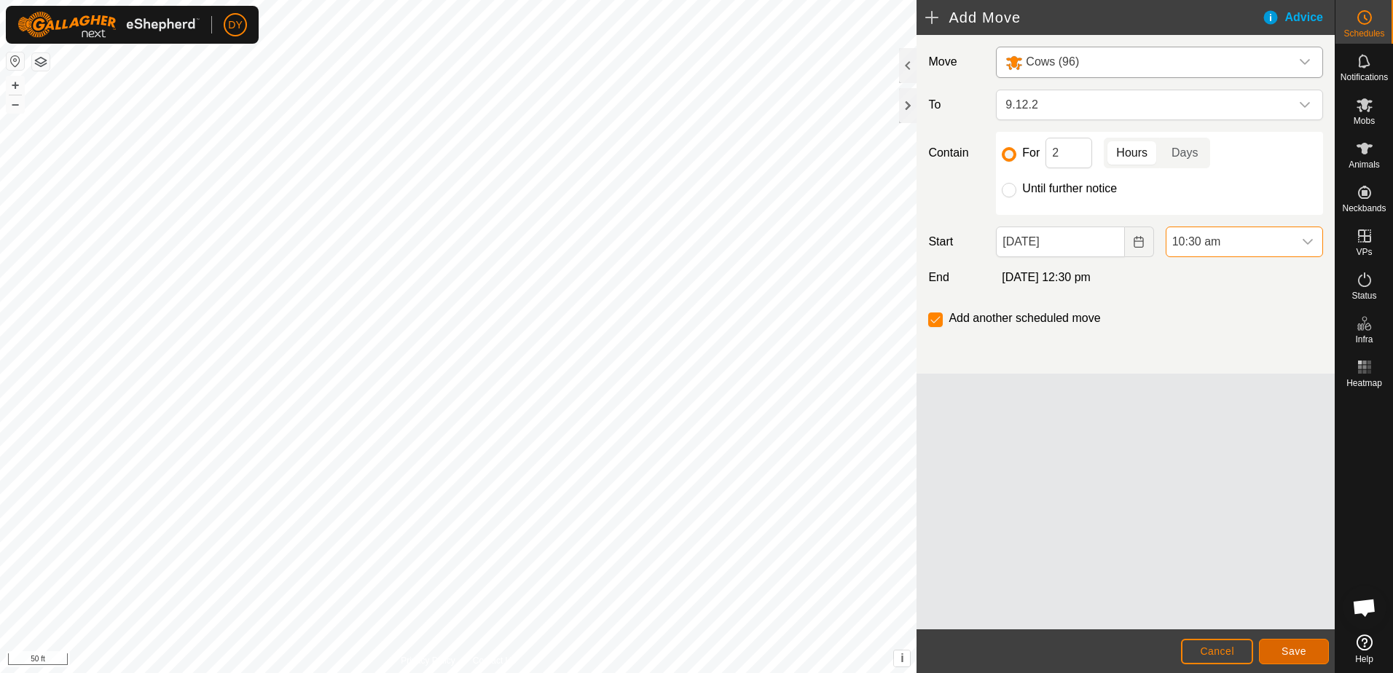
click at [1277, 650] on button "Save" at bounding box center [1294, 652] width 70 height 26
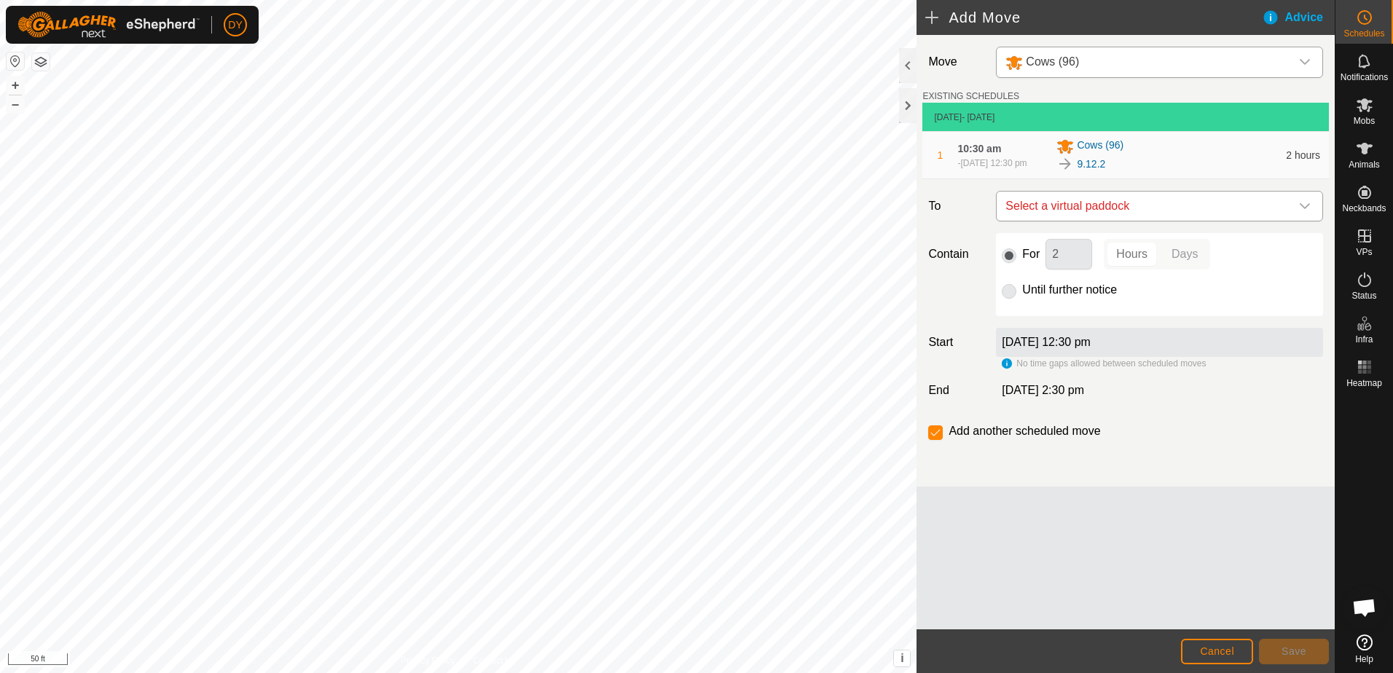
click at [1112, 211] on span "Select a virtual paddock" at bounding box center [1145, 206] width 291 height 29
type input "9.12.3"
click at [1044, 316] on li "9.12.3 1.61 ac" at bounding box center [1160, 317] width 308 height 22
click at [1302, 657] on span "Save" at bounding box center [1294, 652] width 25 height 12
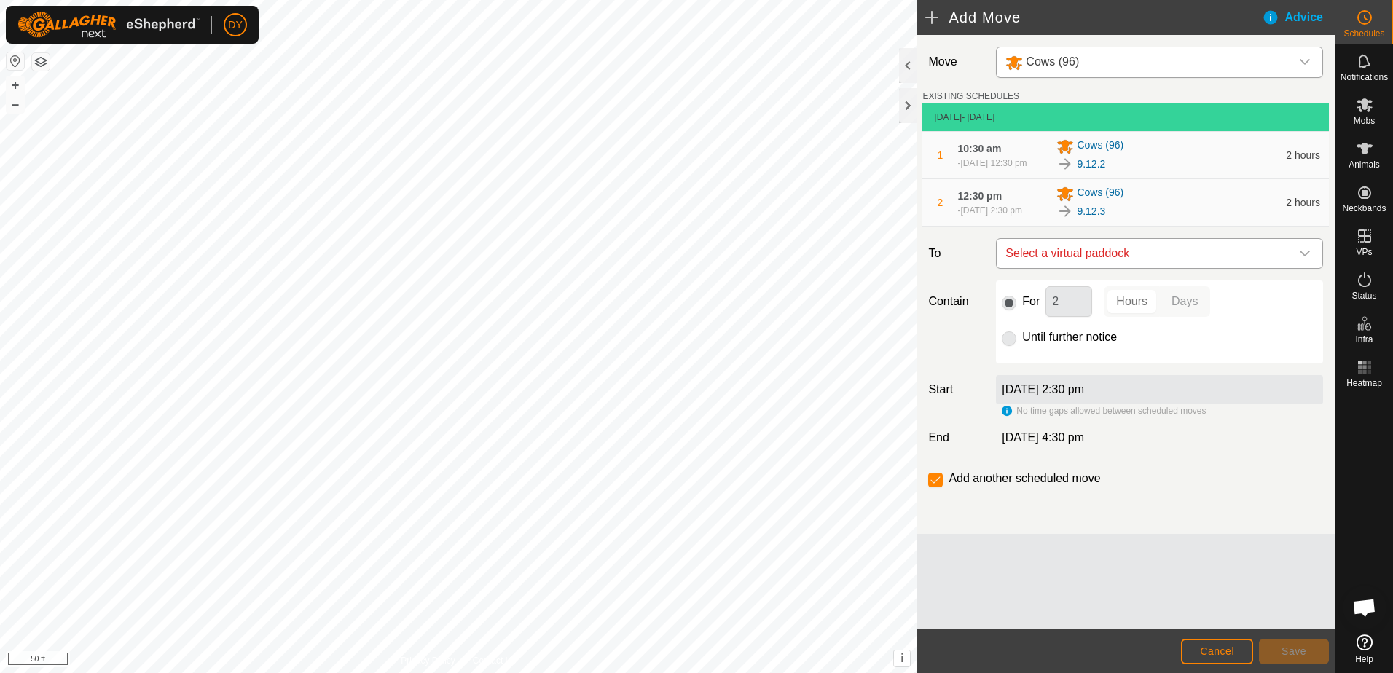
click at [1082, 268] on span "Select a virtual paddock" at bounding box center [1145, 253] width 291 height 29
type input "9.12.4"
click at [1051, 372] on li "9.12.4 1.88 ac" at bounding box center [1160, 371] width 308 height 22
click at [1285, 656] on span "Save" at bounding box center [1294, 652] width 25 height 12
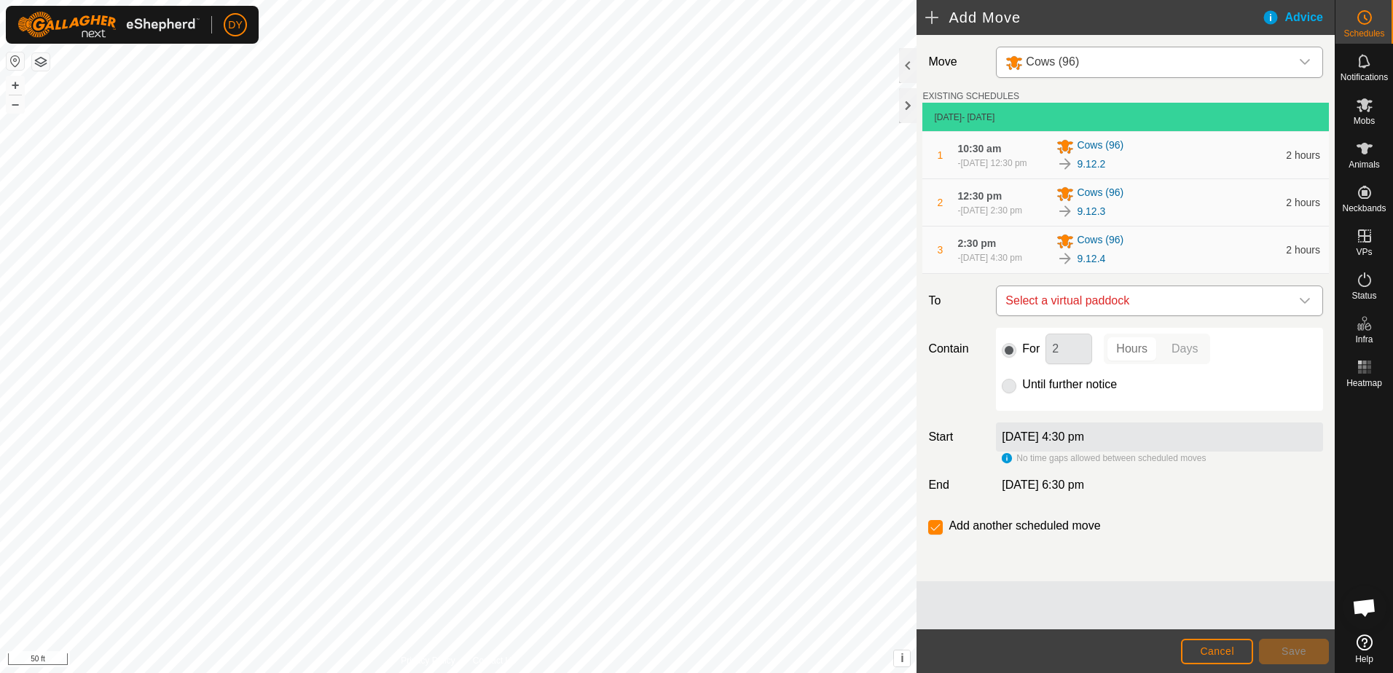
click at [1128, 316] on span "Select a virtual paddock" at bounding box center [1145, 300] width 291 height 29
type input "9.12.5"
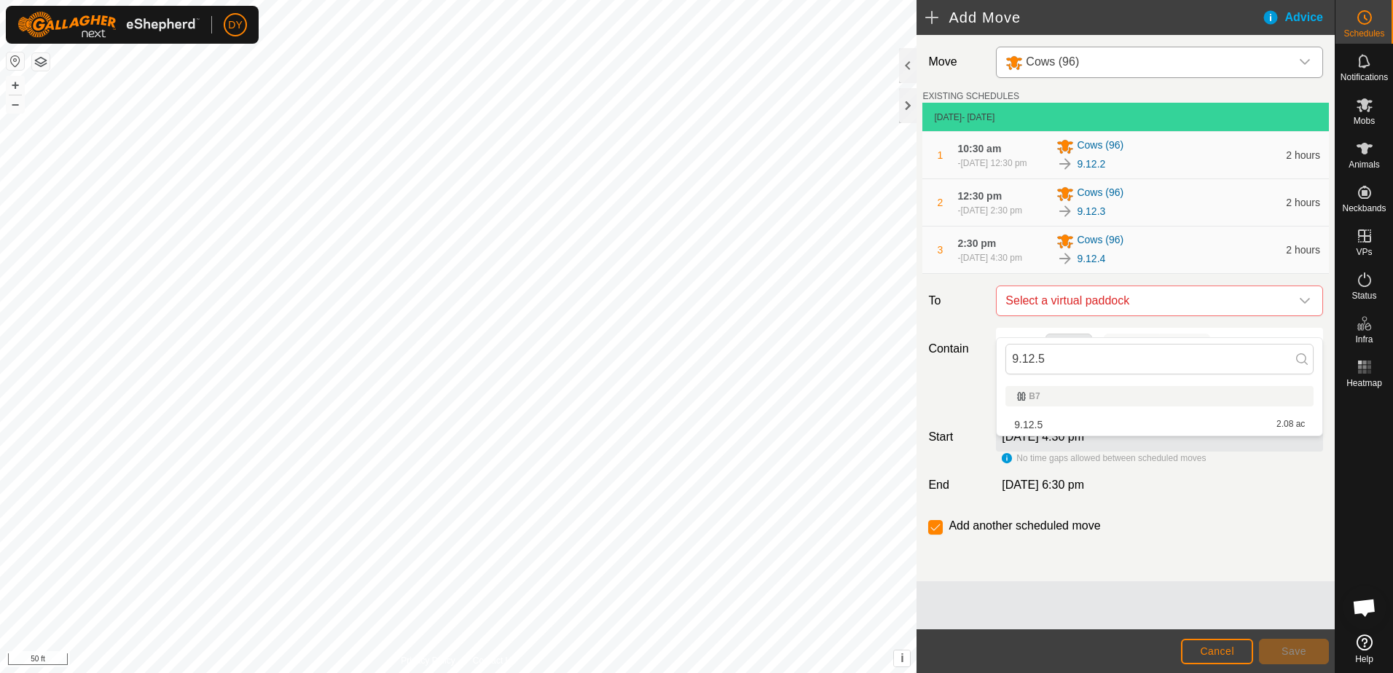
click at [1044, 428] on li "9.12.5 2.08 ac" at bounding box center [1160, 425] width 308 height 22
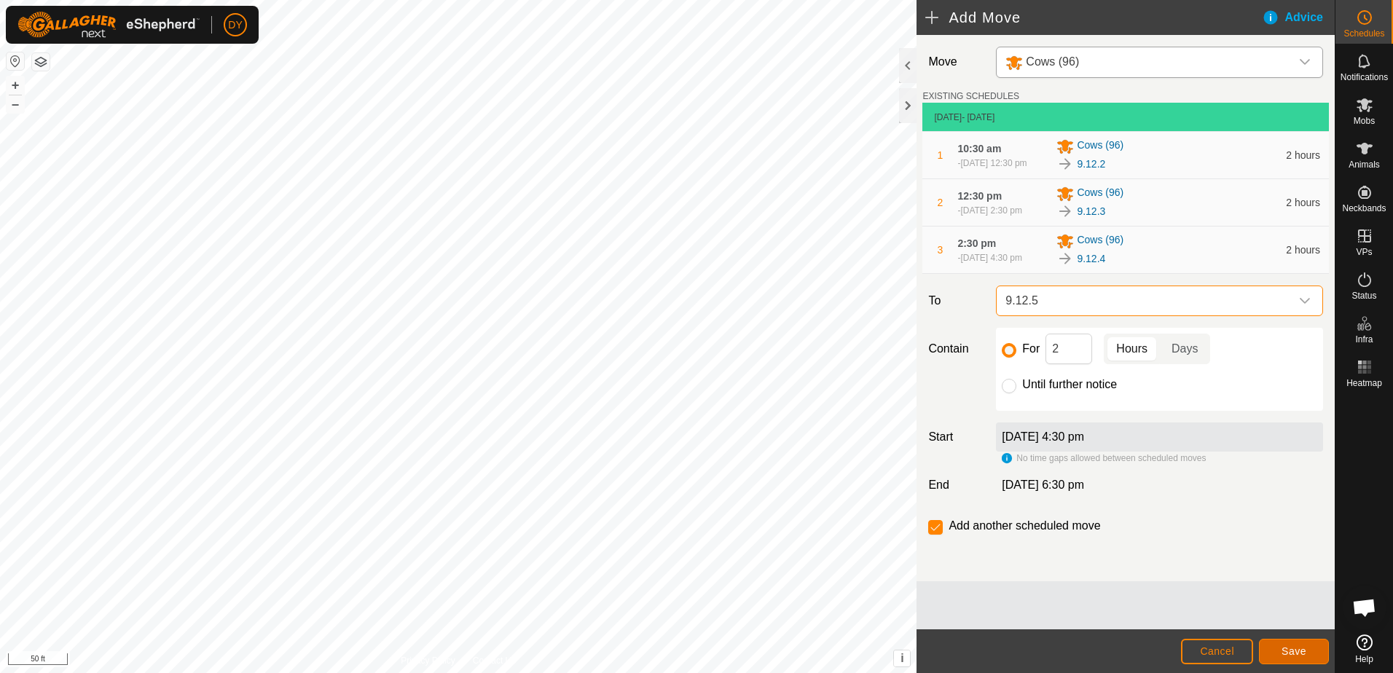
click at [1308, 651] on button "Save" at bounding box center [1294, 652] width 70 height 26
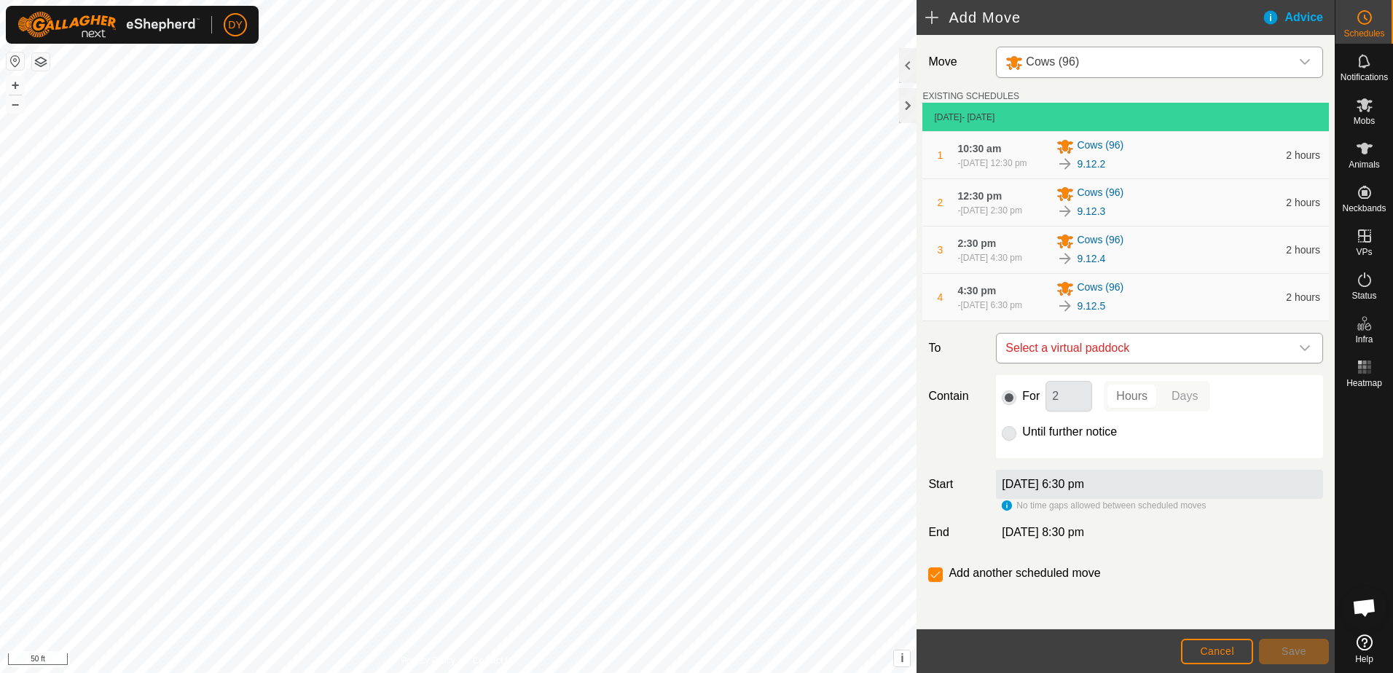
click at [1072, 363] on span "Select a virtual paddock" at bounding box center [1145, 348] width 291 height 29
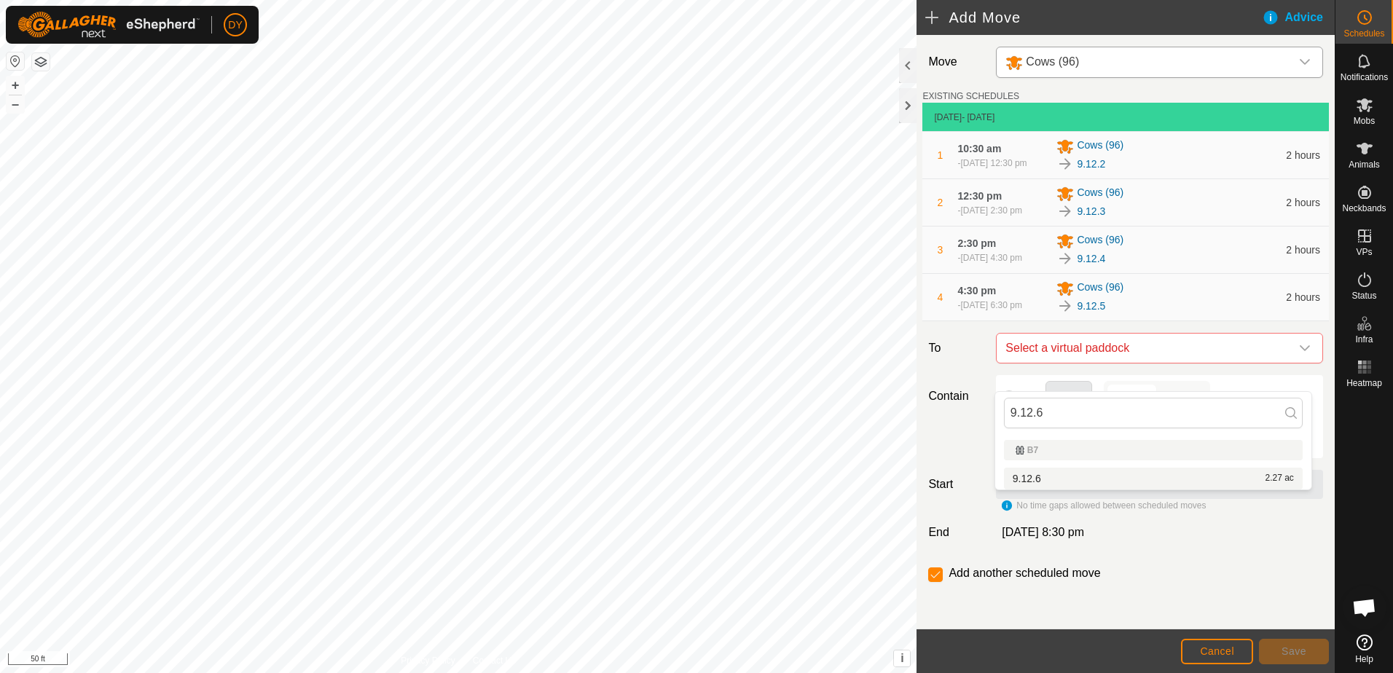
type input "9.12.6"
click at [1039, 480] on li "9.12.6 2.27 ac" at bounding box center [1153, 479] width 299 height 22
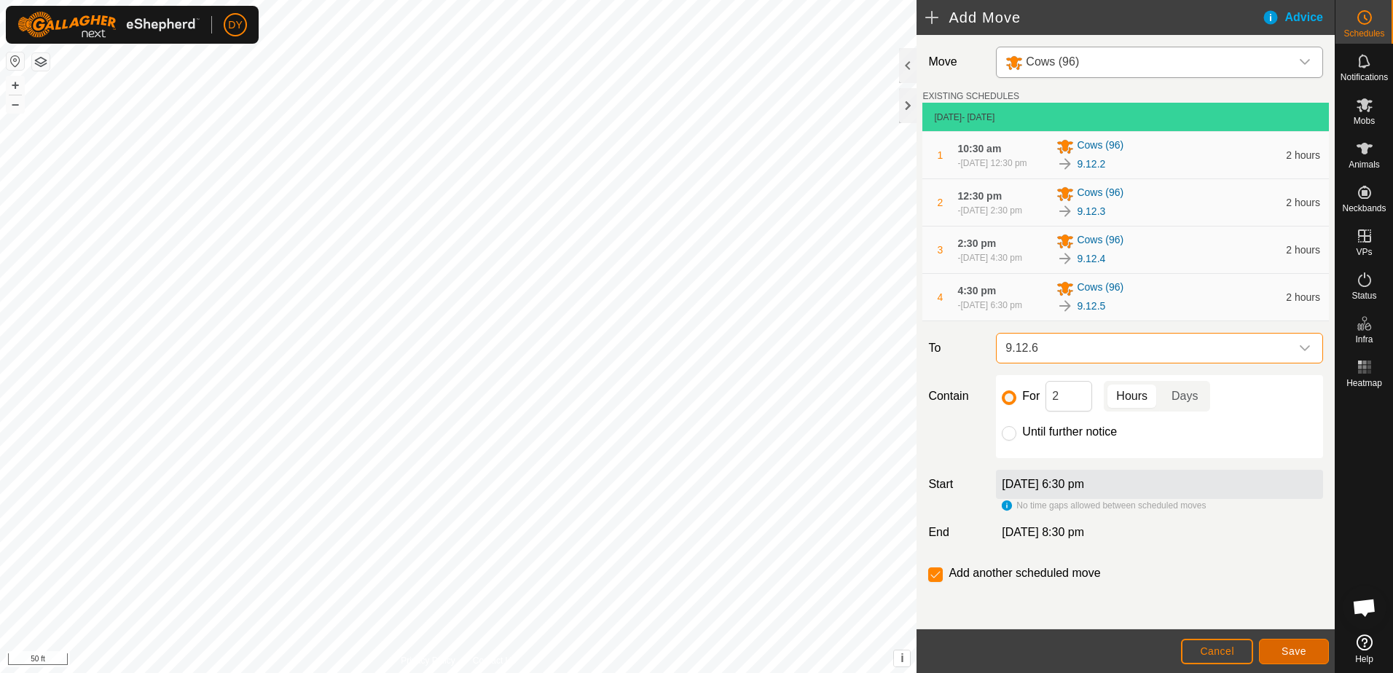
click at [1280, 652] on button "Save" at bounding box center [1294, 652] width 70 height 26
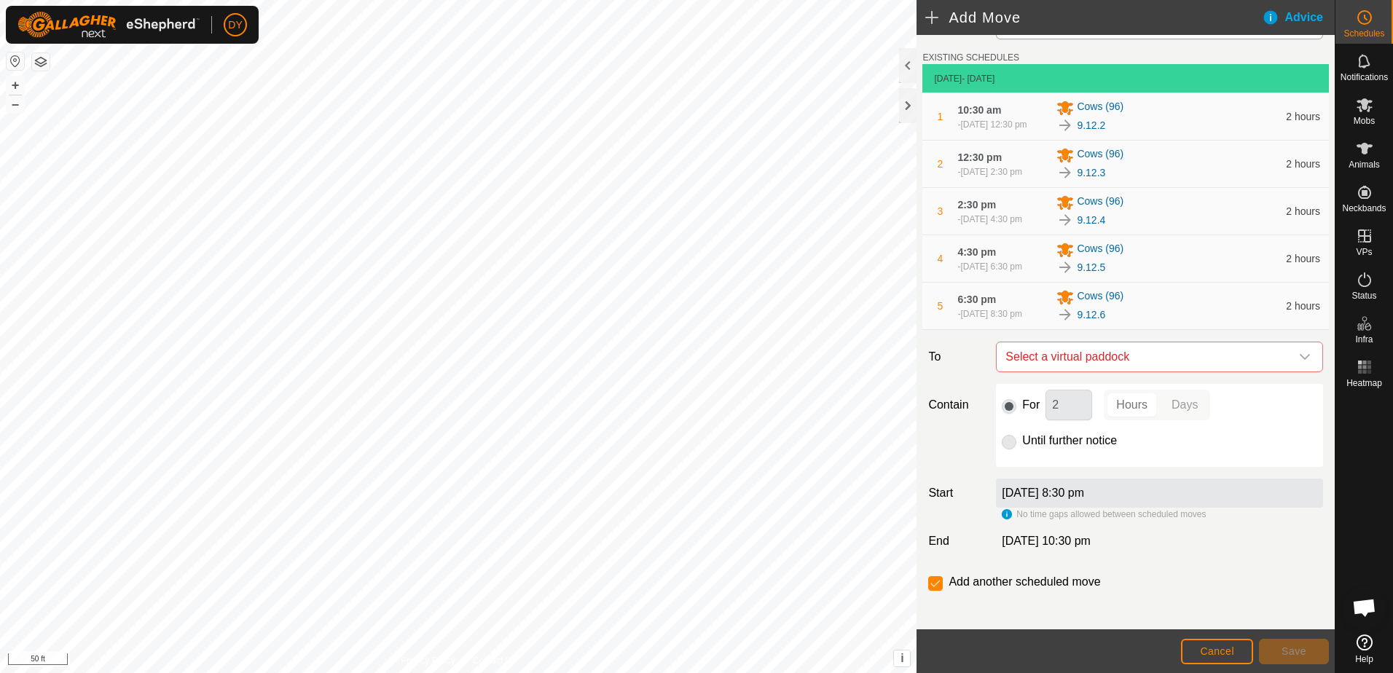
scroll to position [0, 0]
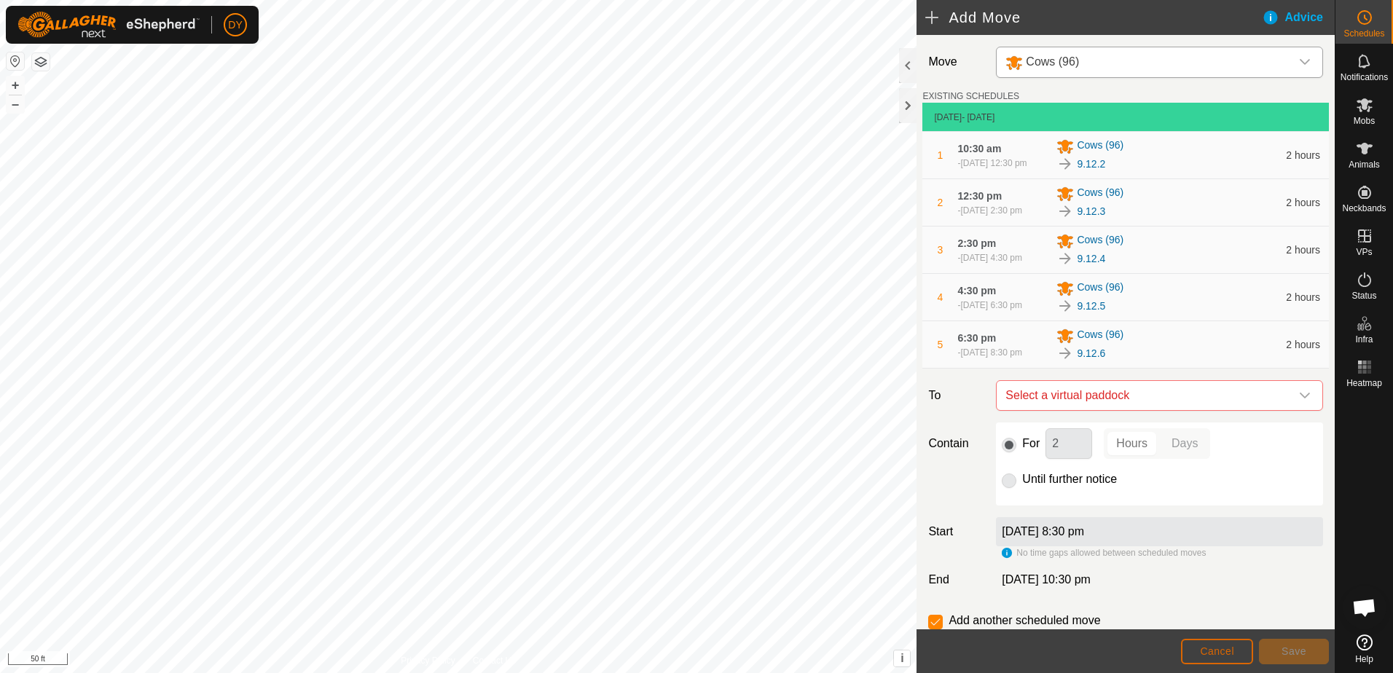
click at [1216, 649] on span "Cancel" at bounding box center [1217, 652] width 34 height 12
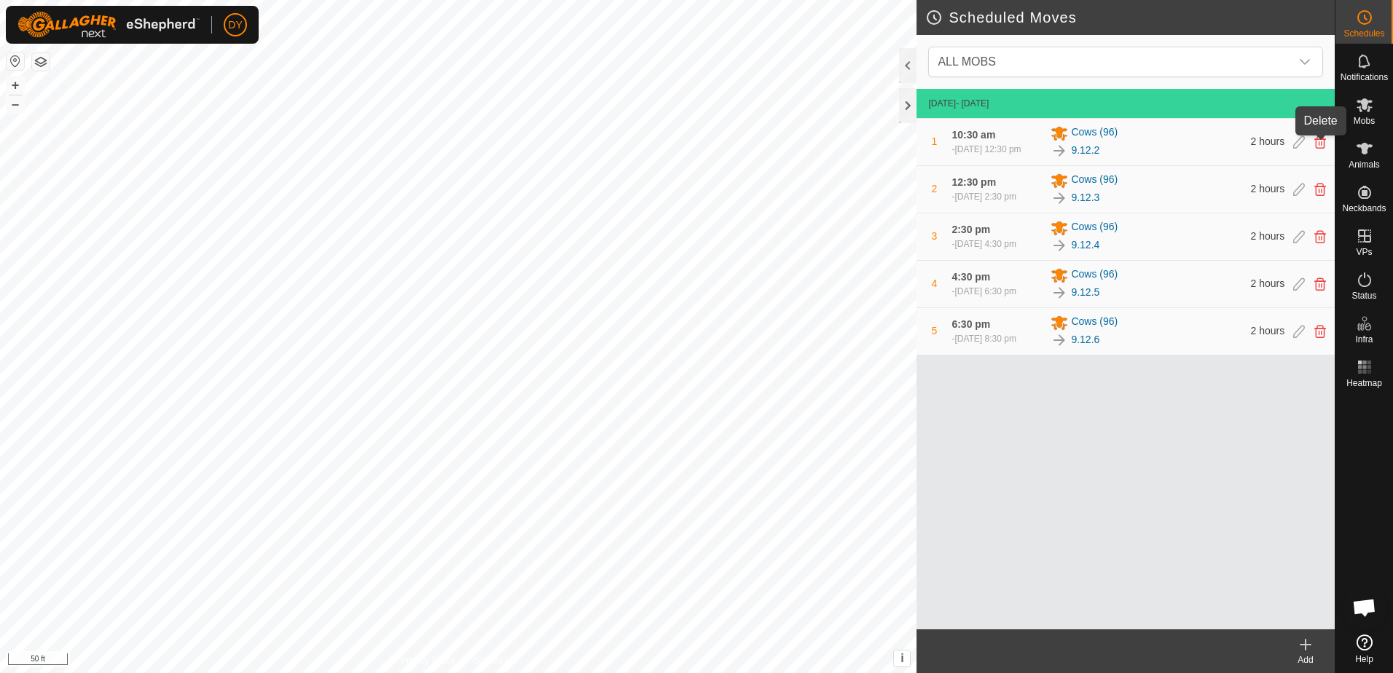
click at [1318, 146] on icon at bounding box center [1321, 142] width 12 height 13
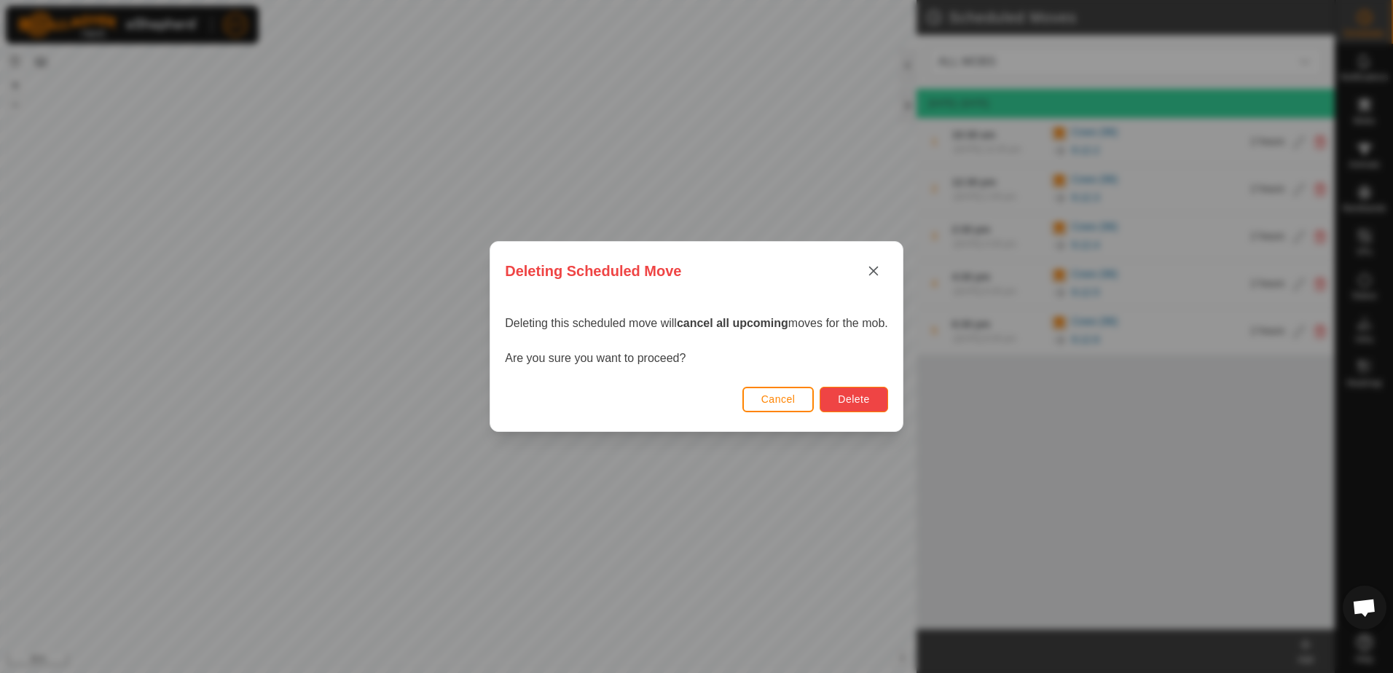
click at [827, 400] on button "Delete" at bounding box center [854, 400] width 68 height 26
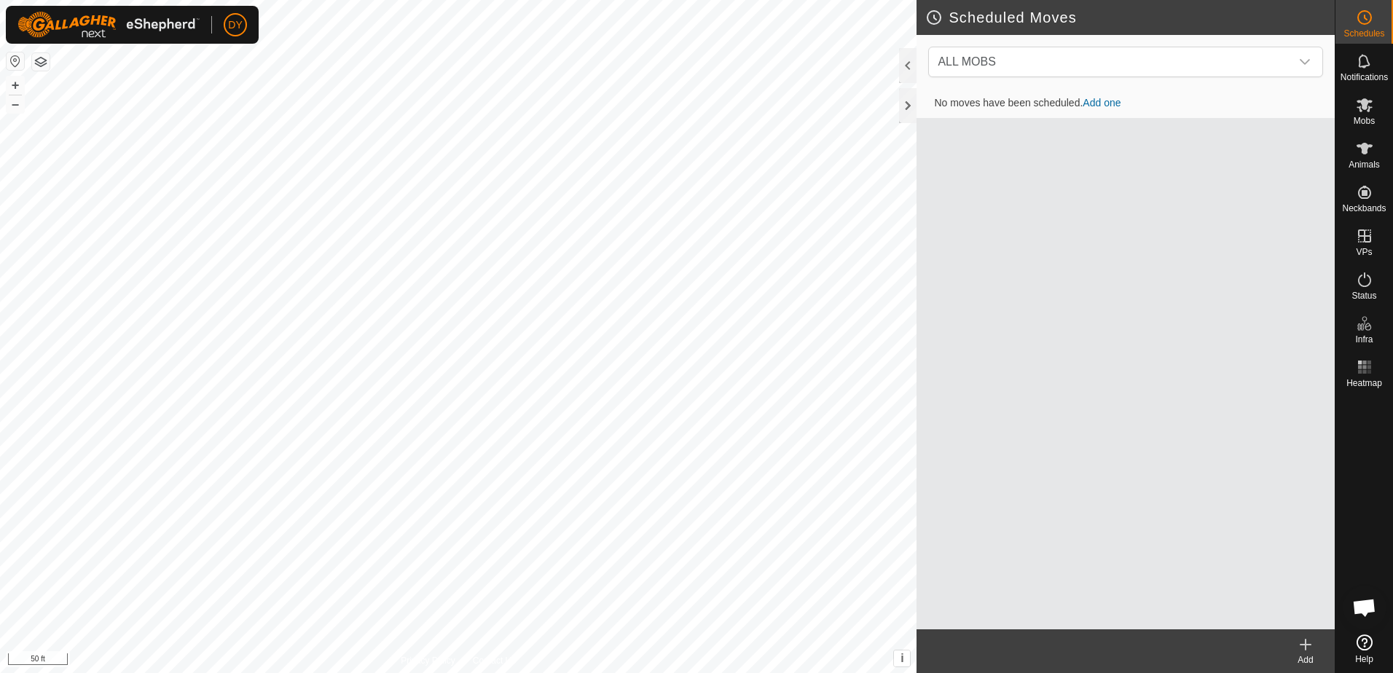
click at [1302, 645] on icon at bounding box center [1306, 645] width 10 height 0
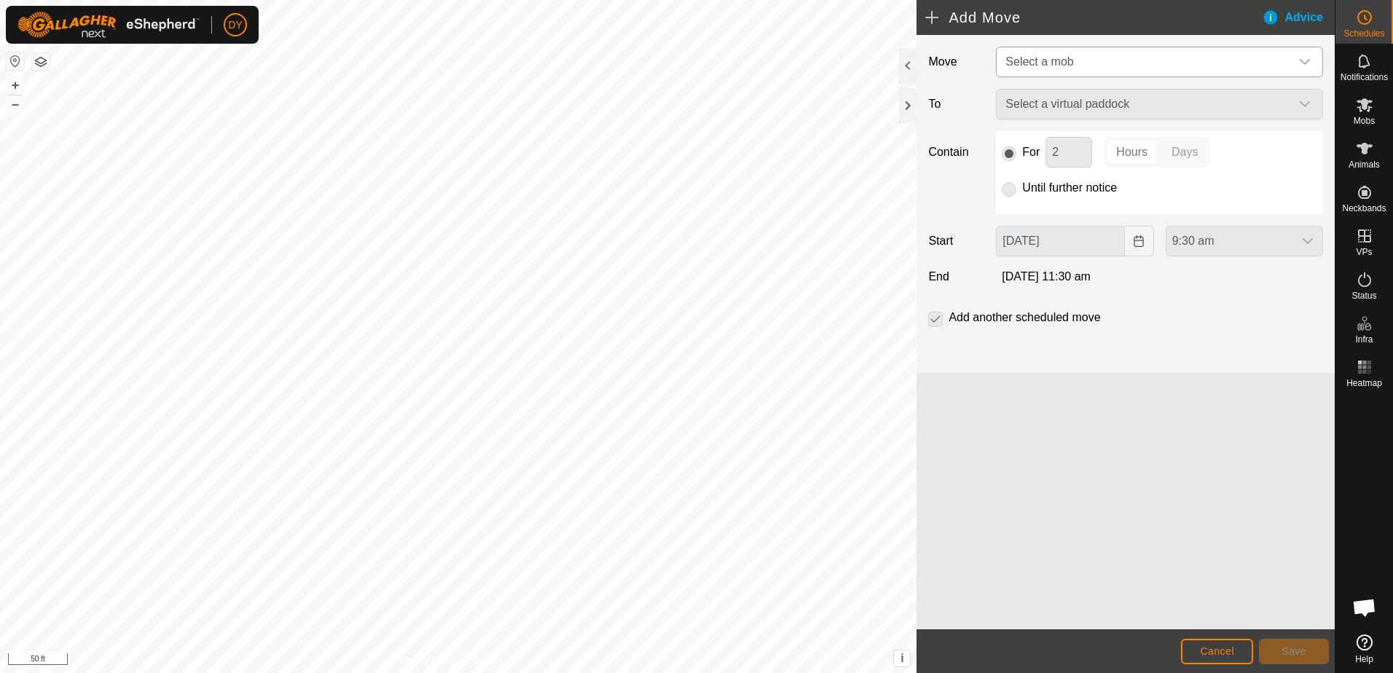
click at [1033, 67] on span "Select a mob" at bounding box center [1040, 61] width 68 height 12
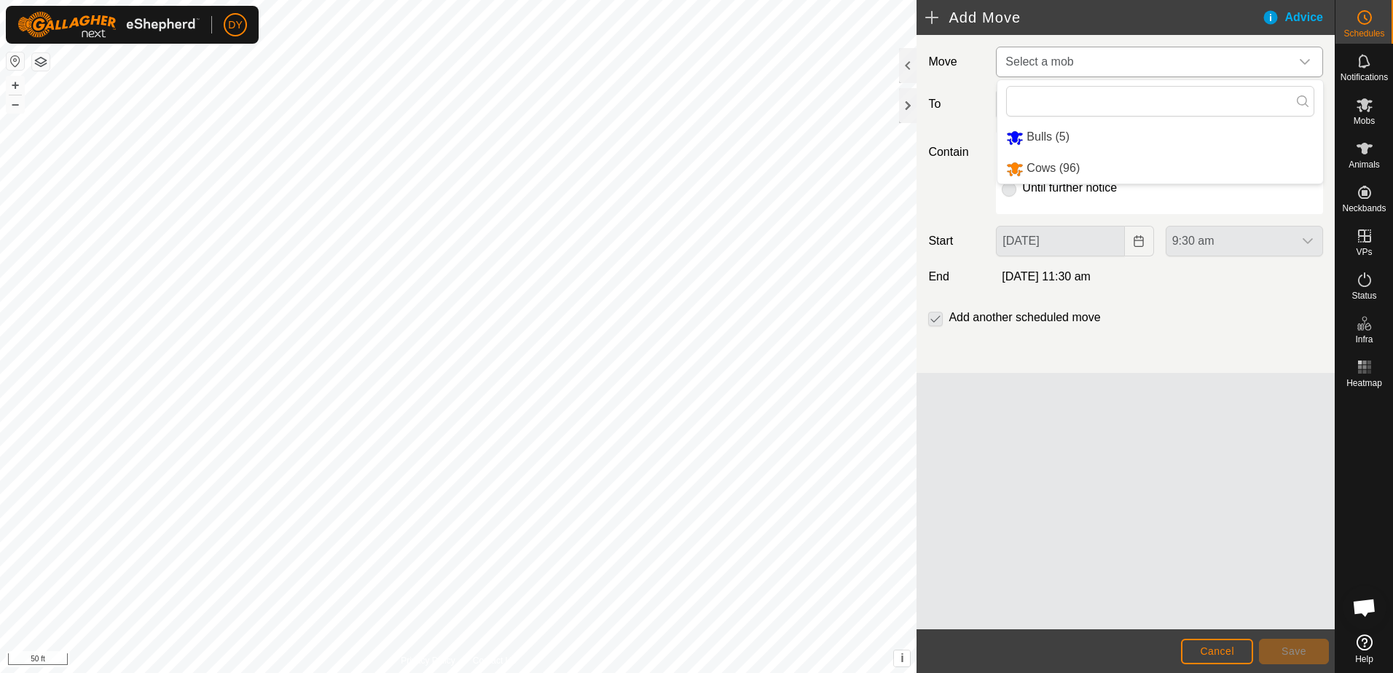
click at [1039, 165] on li "Cows (96)" at bounding box center [1161, 169] width 326 height 30
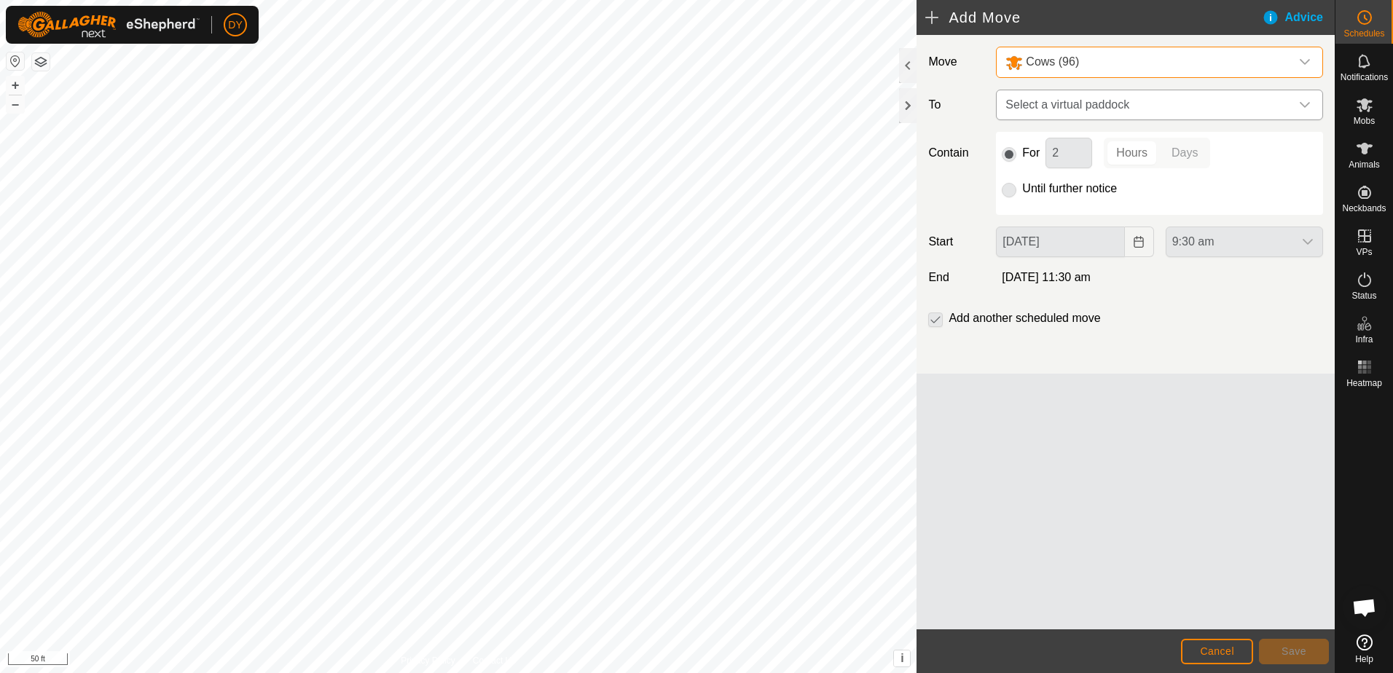
click at [1044, 103] on span "Select a virtual paddock" at bounding box center [1145, 104] width 291 height 29
type input "9.12.3"
click at [1054, 208] on li "9.12.3 1.61 ac" at bounding box center [1160, 209] width 308 height 22
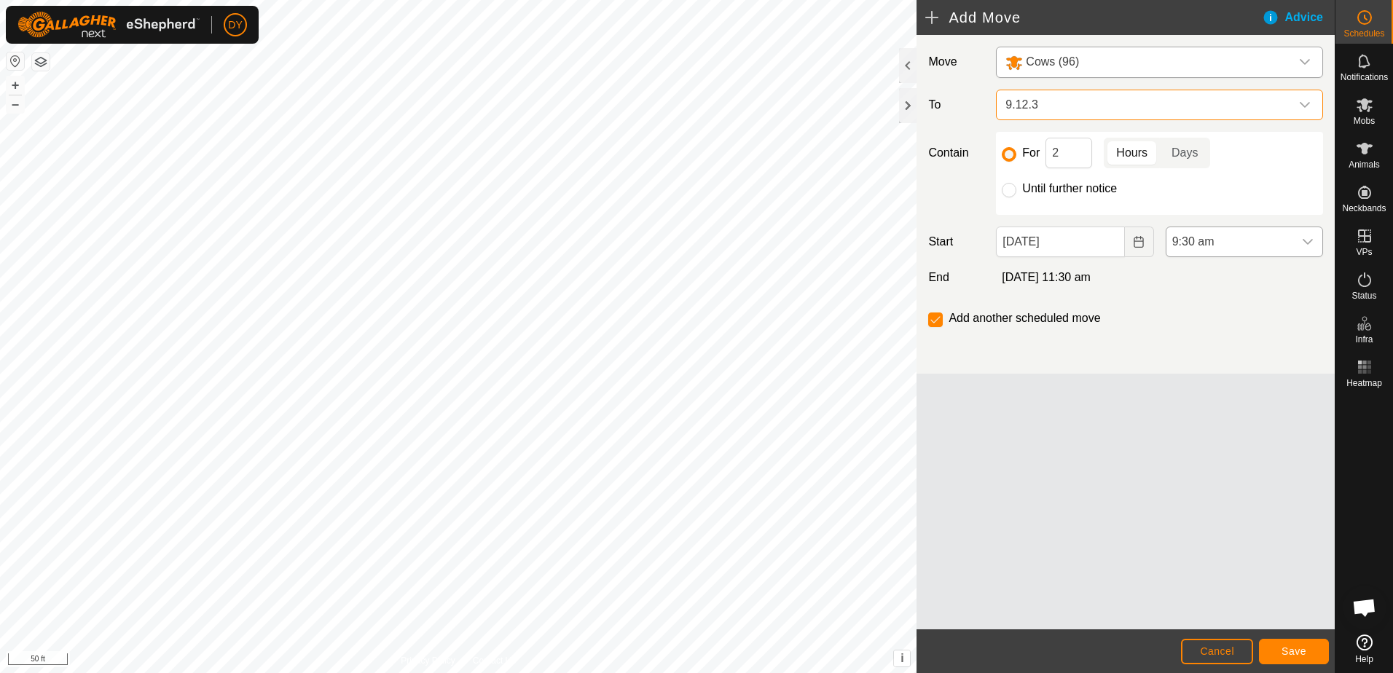
click at [1312, 240] on icon "dropdown trigger" at bounding box center [1308, 242] width 10 height 6
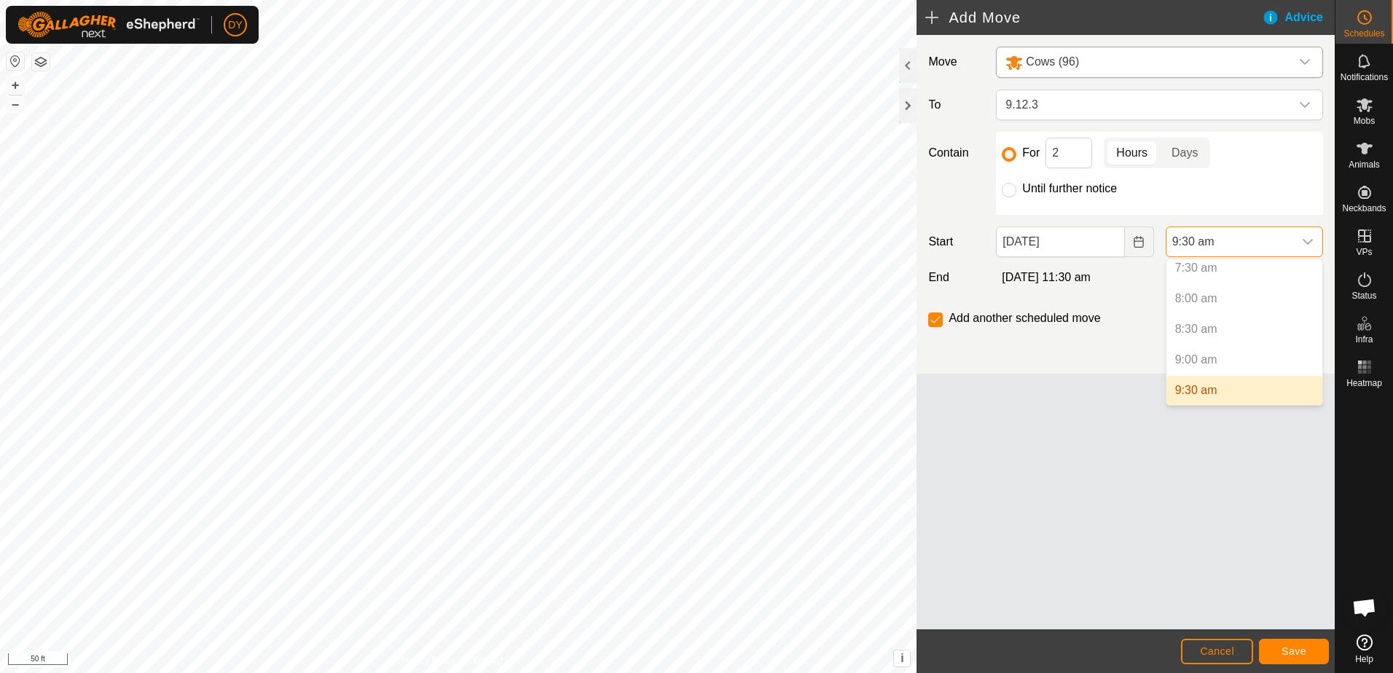
scroll to position [538, 0]
click at [1209, 374] on li "10:30 am" at bounding box center [1245, 378] width 156 height 29
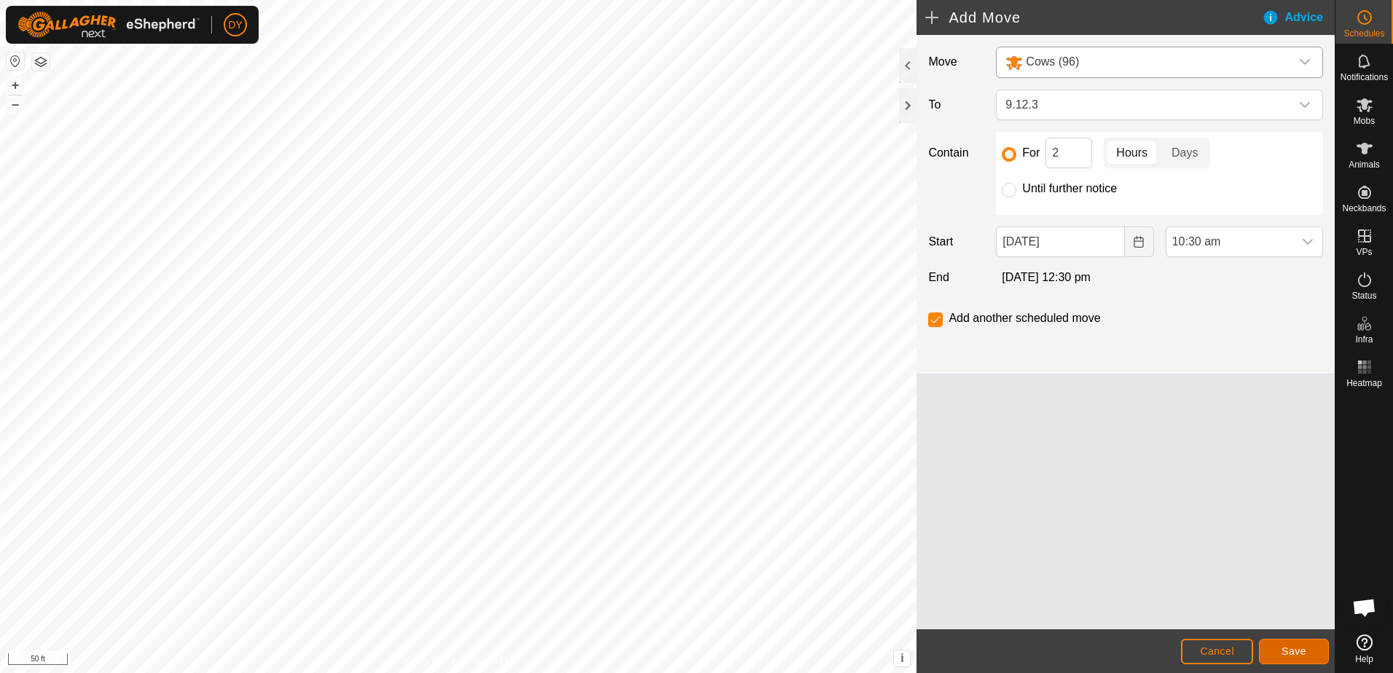
click at [1308, 649] on button "Save" at bounding box center [1294, 652] width 70 height 26
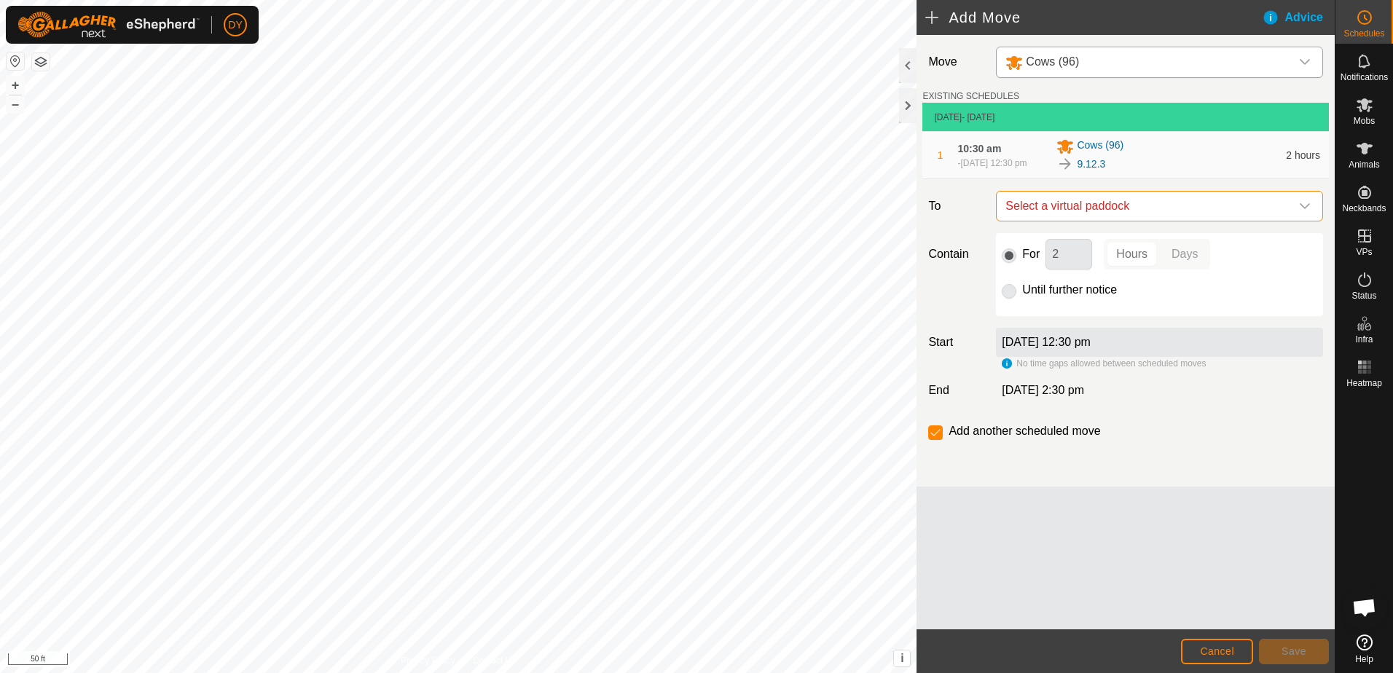
click at [1132, 216] on span "Select a virtual paddock" at bounding box center [1145, 206] width 291 height 29
type input "9.12.4"
click at [1052, 314] on li "9.12.4 1.88 ac" at bounding box center [1160, 317] width 308 height 22
click at [1270, 644] on button "Save" at bounding box center [1294, 652] width 70 height 26
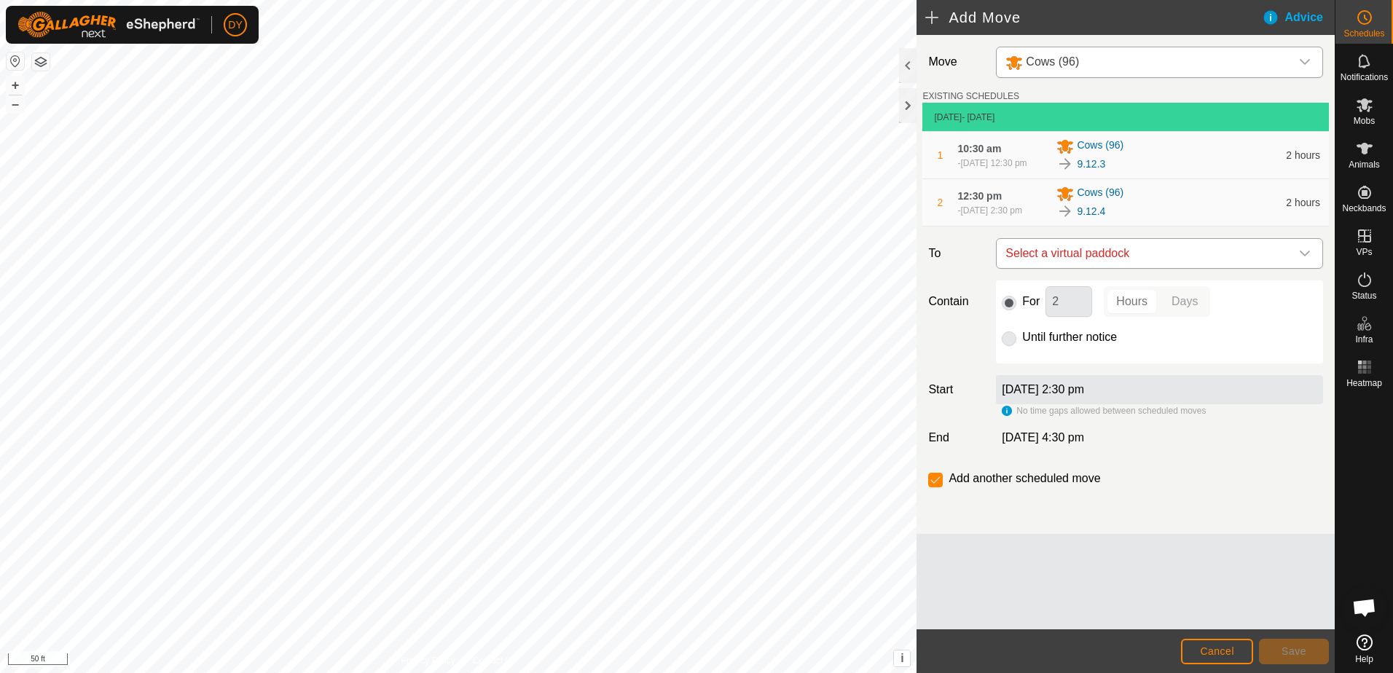
click at [1090, 268] on span "Select a virtual paddock" at bounding box center [1145, 253] width 291 height 29
type input "9.12.5"
click at [1052, 369] on li "9.12.5 2.08 ac" at bounding box center [1160, 371] width 308 height 22
click at [1291, 657] on span "Save" at bounding box center [1294, 652] width 25 height 12
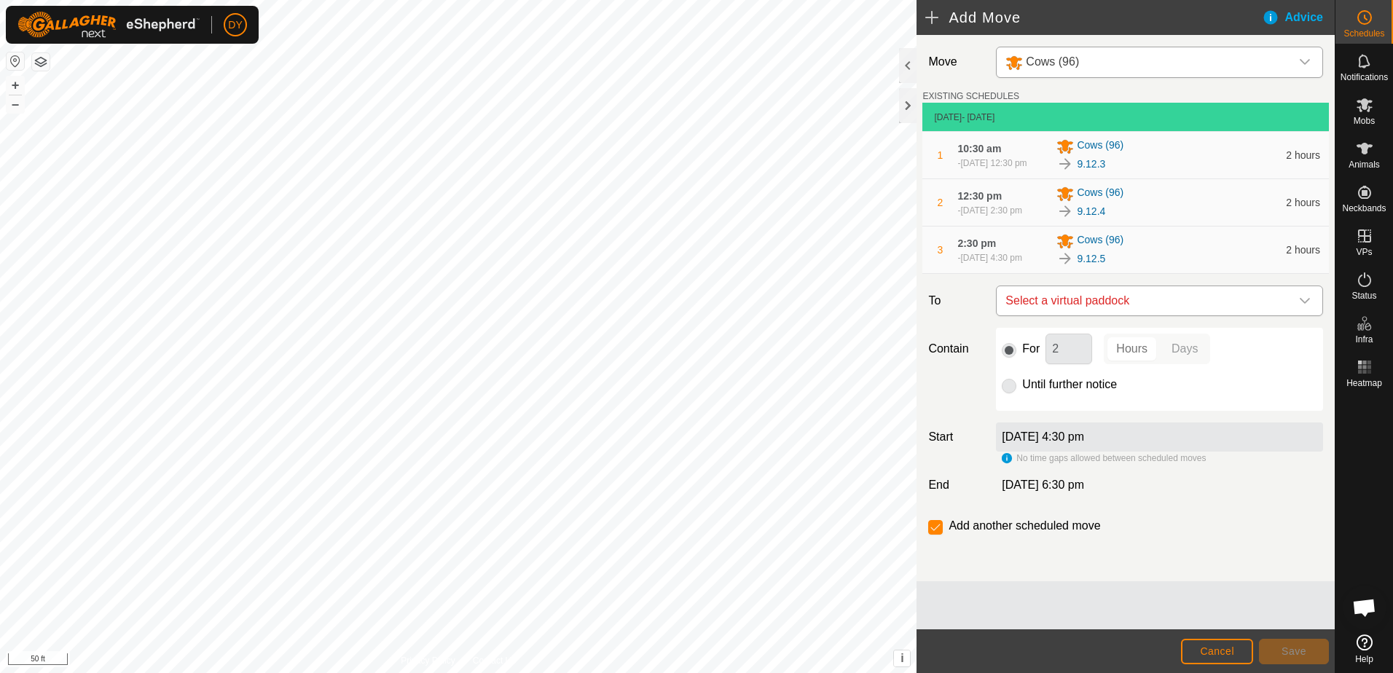
click at [1112, 316] on span "Select a virtual paddock" at bounding box center [1145, 300] width 291 height 29
type input "9.12.6"
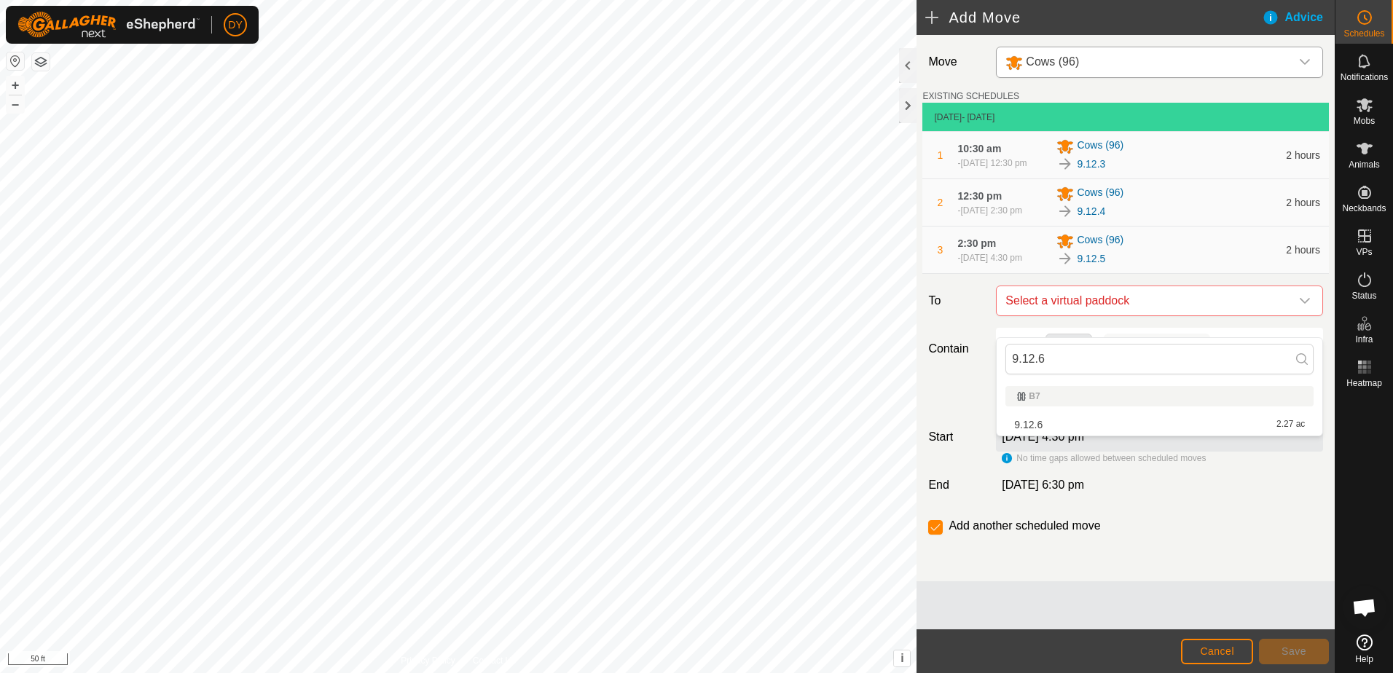
click at [1072, 423] on li "9.12.6 2.27 ac" at bounding box center [1160, 425] width 308 height 22
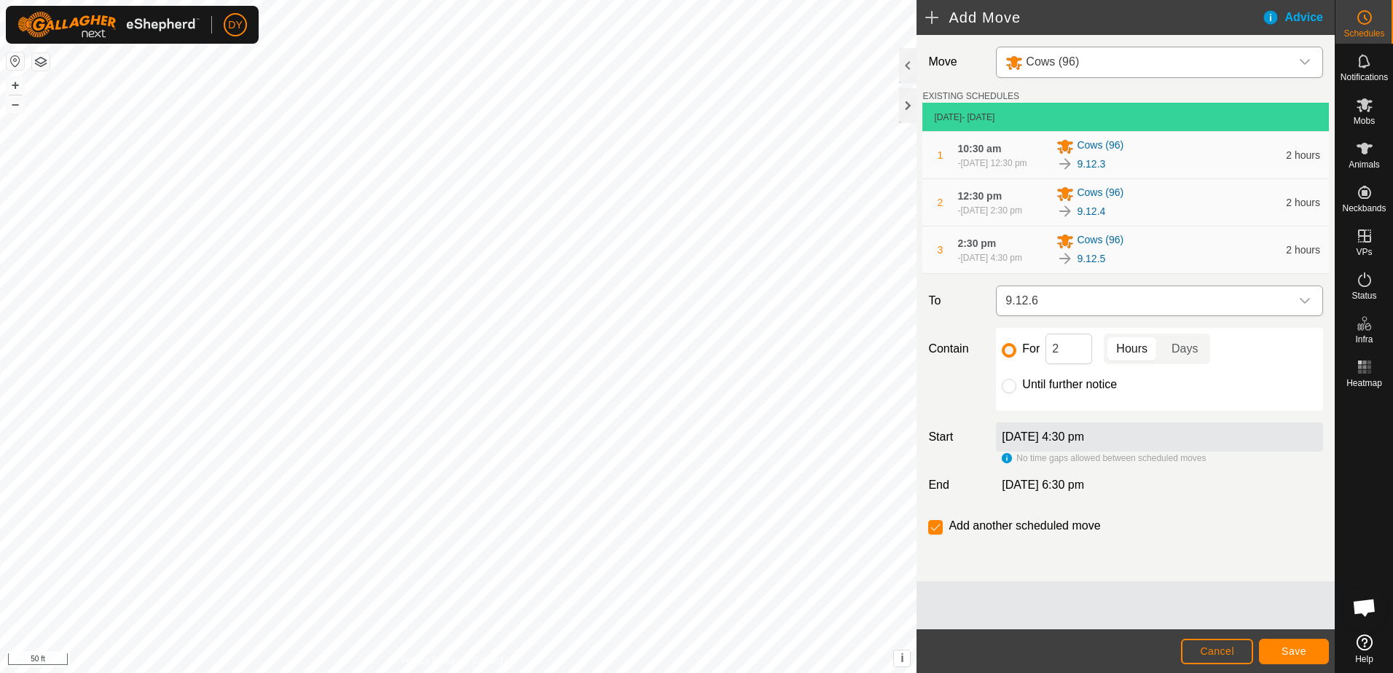
click at [1310, 307] on icon "dropdown trigger" at bounding box center [1305, 301] width 12 height 12
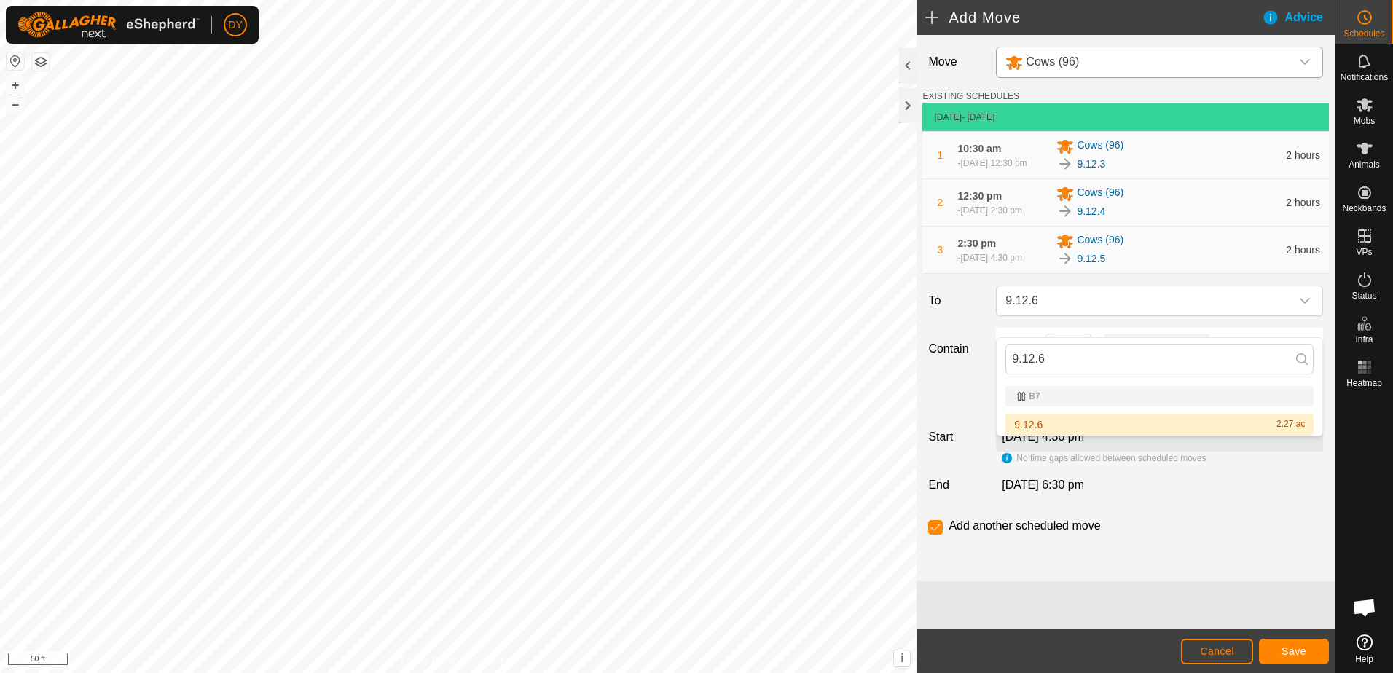
click at [1028, 423] on li "9.12.6 2.27 ac" at bounding box center [1160, 425] width 308 height 22
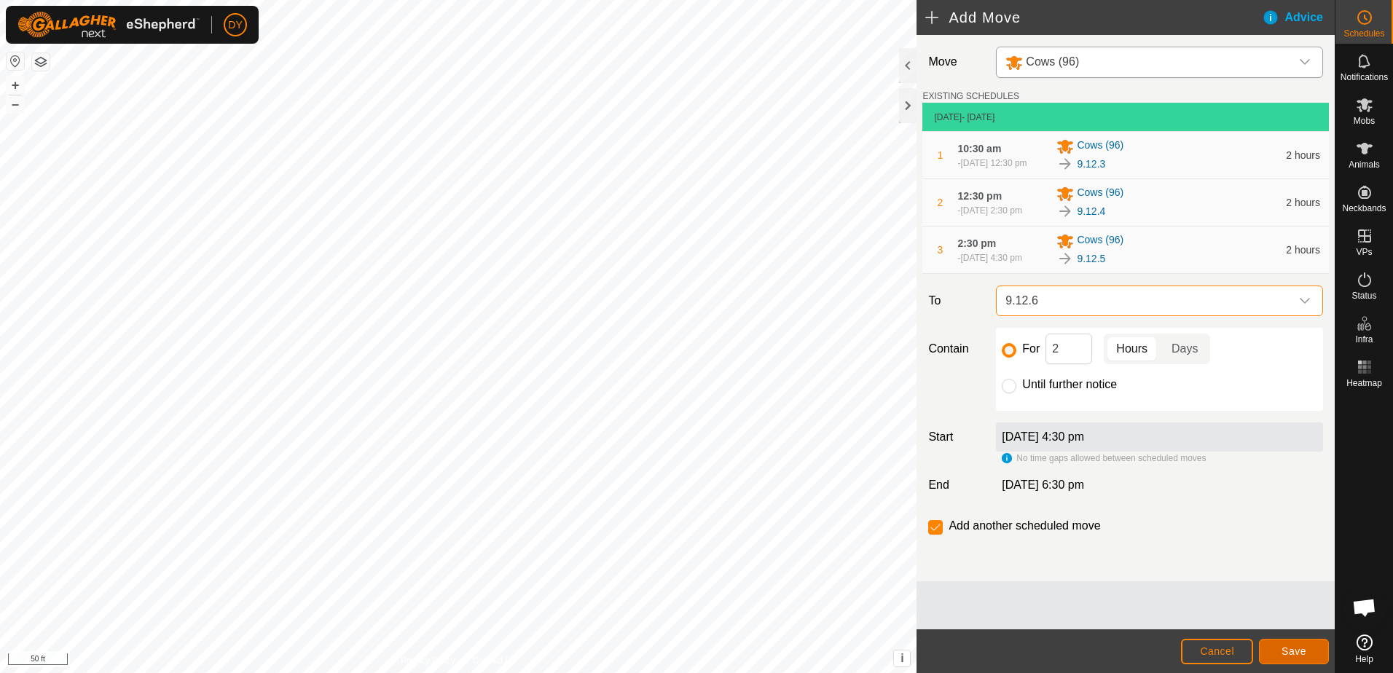
click at [1271, 652] on button "Save" at bounding box center [1294, 652] width 70 height 26
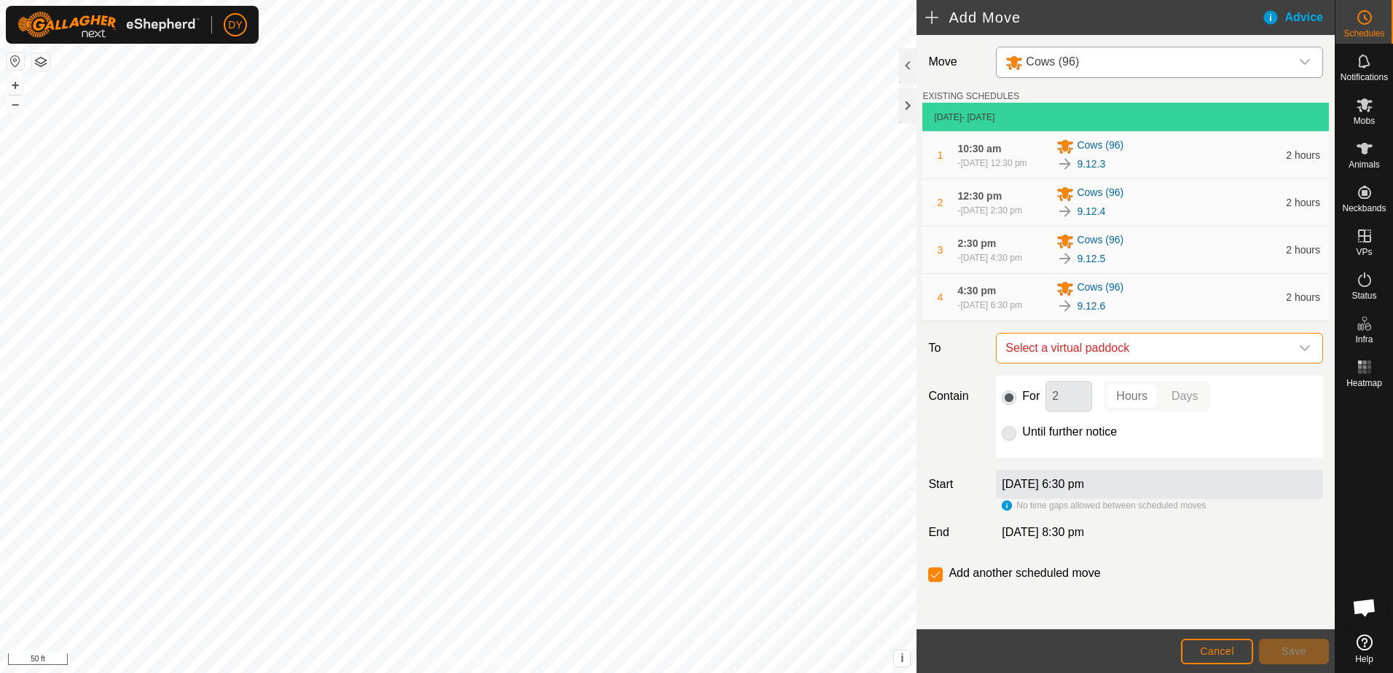
click at [1142, 363] on span "Select a virtual paddock" at bounding box center [1145, 348] width 291 height 29
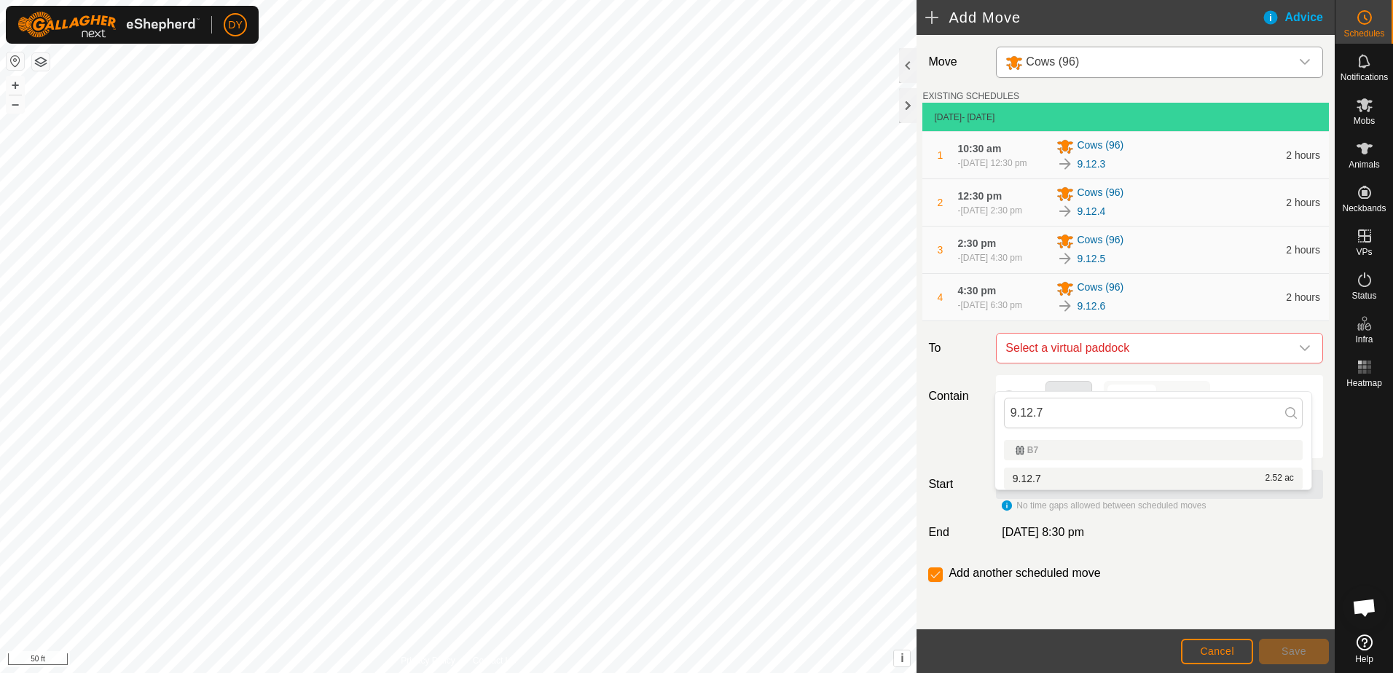
type input "9.12.7"
click at [1038, 478] on li "9.12.7 2.52 ac" at bounding box center [1153, 479] width 299 height 22
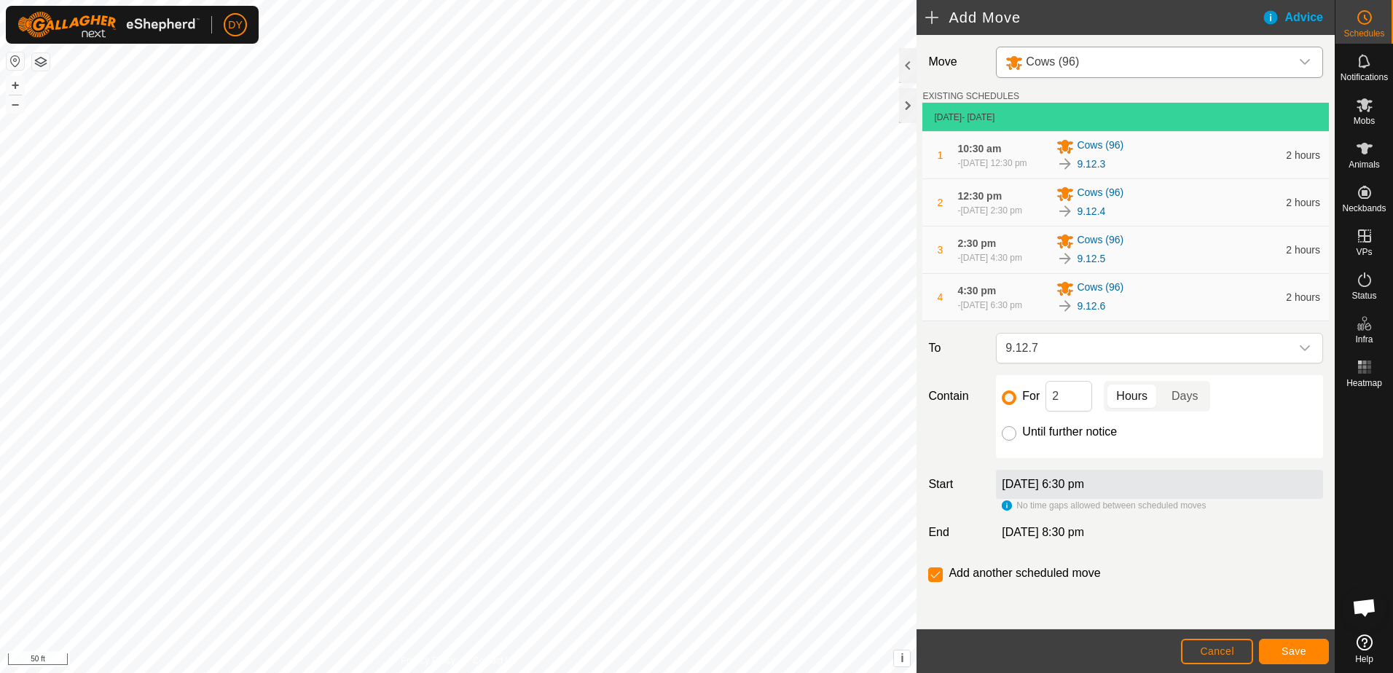
click at [1009, 441] on input "Until further notice" at bounding box center [1009, 433] width 15 height 15
radio input "true"
checkbox input "false"
click at [1302, 654] on span "Save" at bounding box center [1294, 652] width 25 height 12
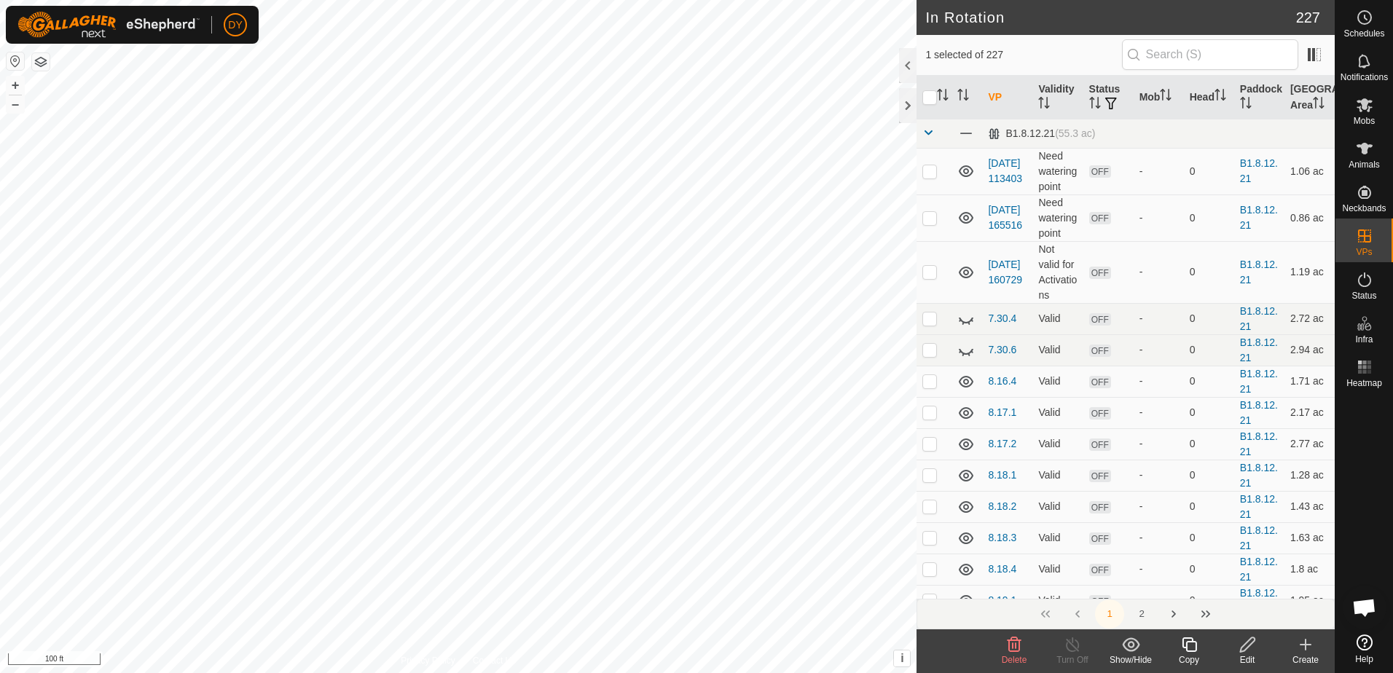
click at [1010, 649] on icon at bounding box center [1015, 645] width 14 height 15
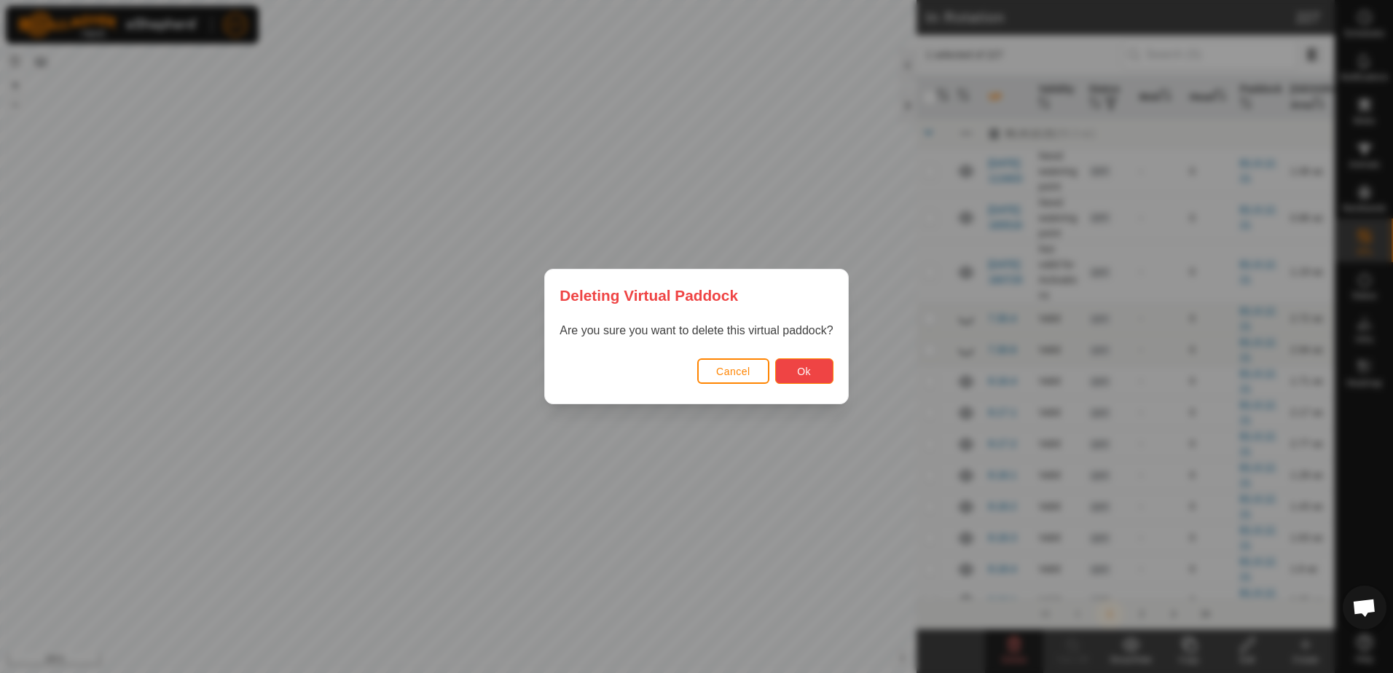
click at [803, 363] on button "Ok" at bounding box center [804, 372] width 58 height 26
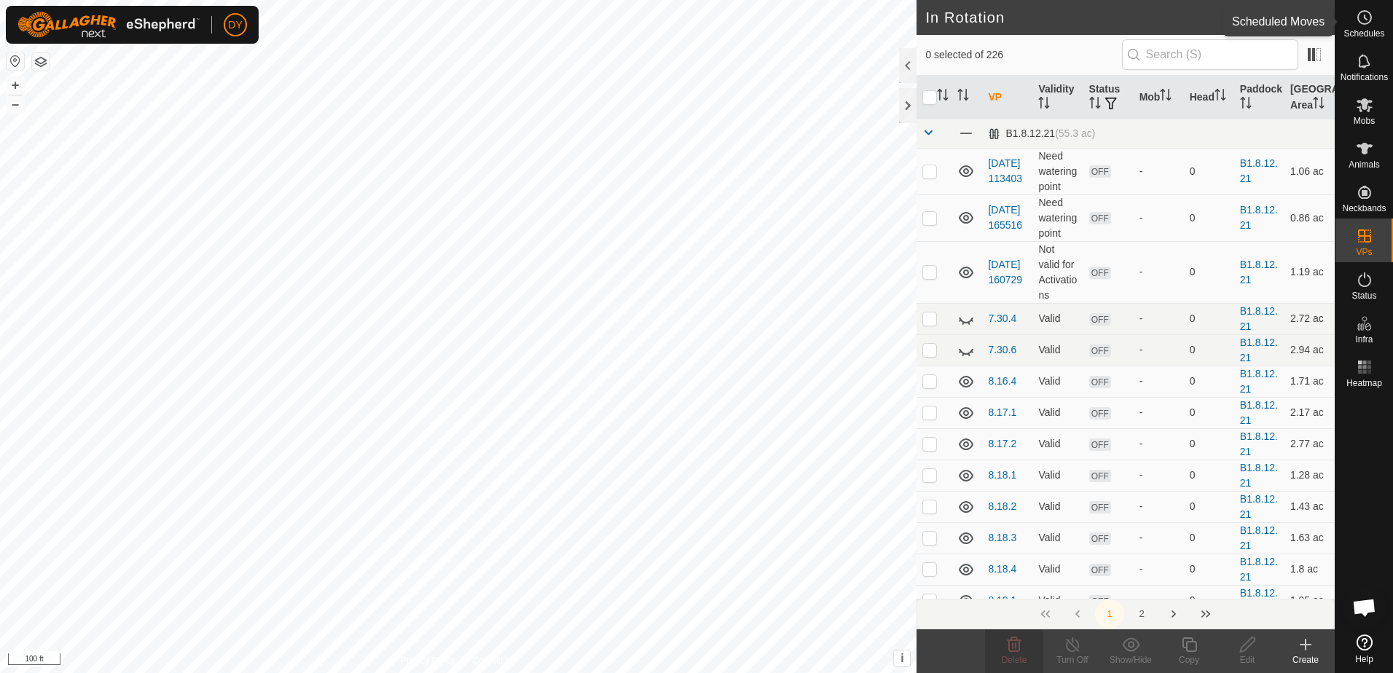
click at [1362, 12] on icon at bounding box center [1364, 17] width 17 height 17
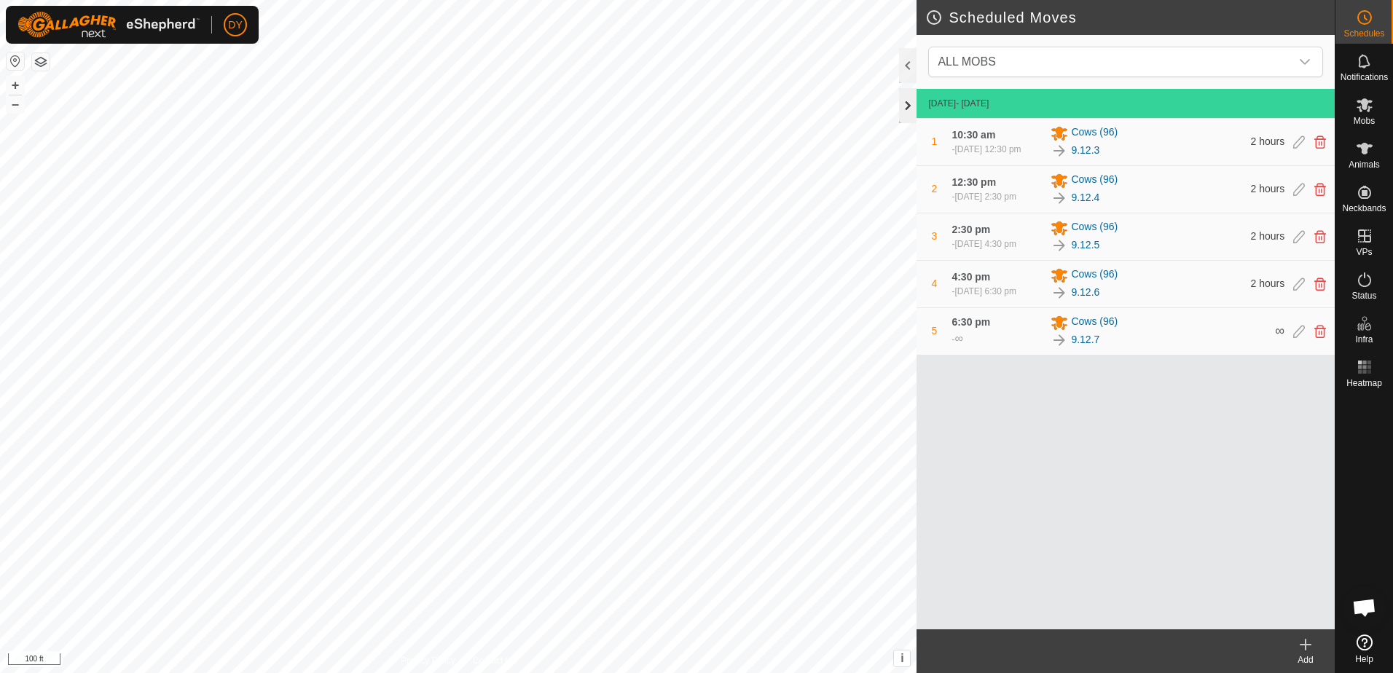
click at [909, 105] on div at bounding box center [907, 105] width 17 height 35
